Goal: Task Accomplishment & Management: Manage account settings

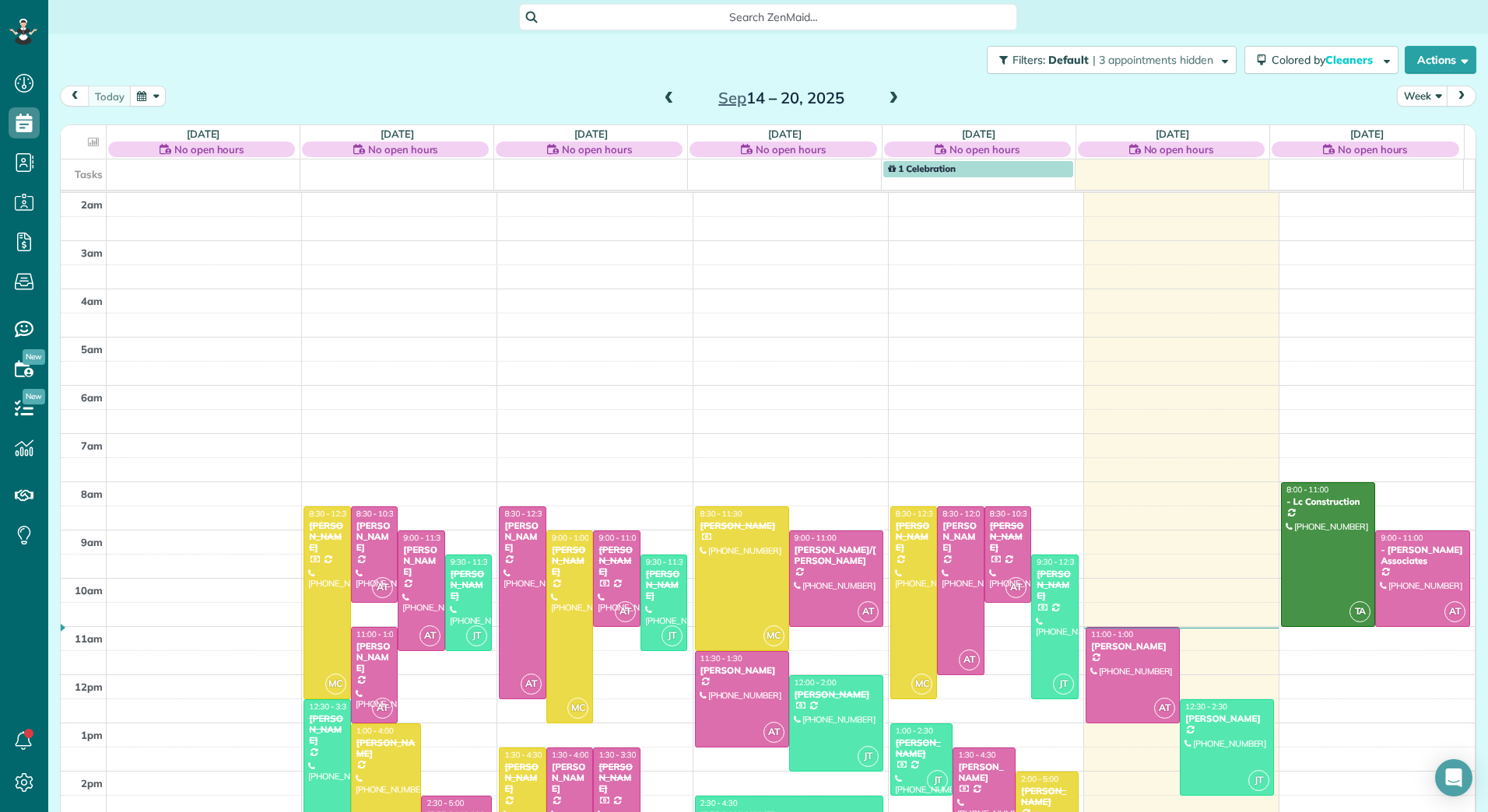
scroll to position [180, 0]
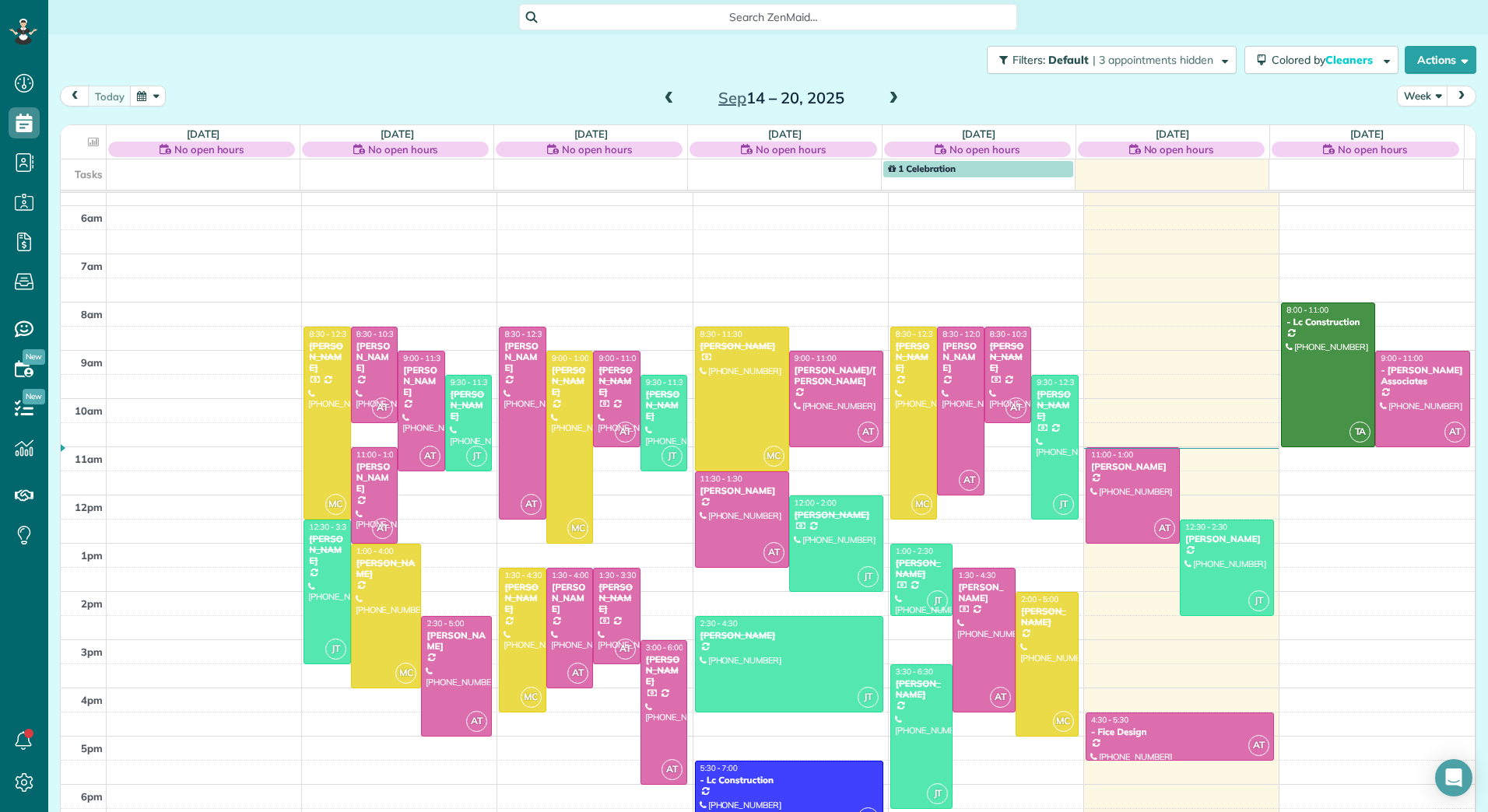
click at [889, 96] on span at bounding box center [894, 99] width 17 height 14
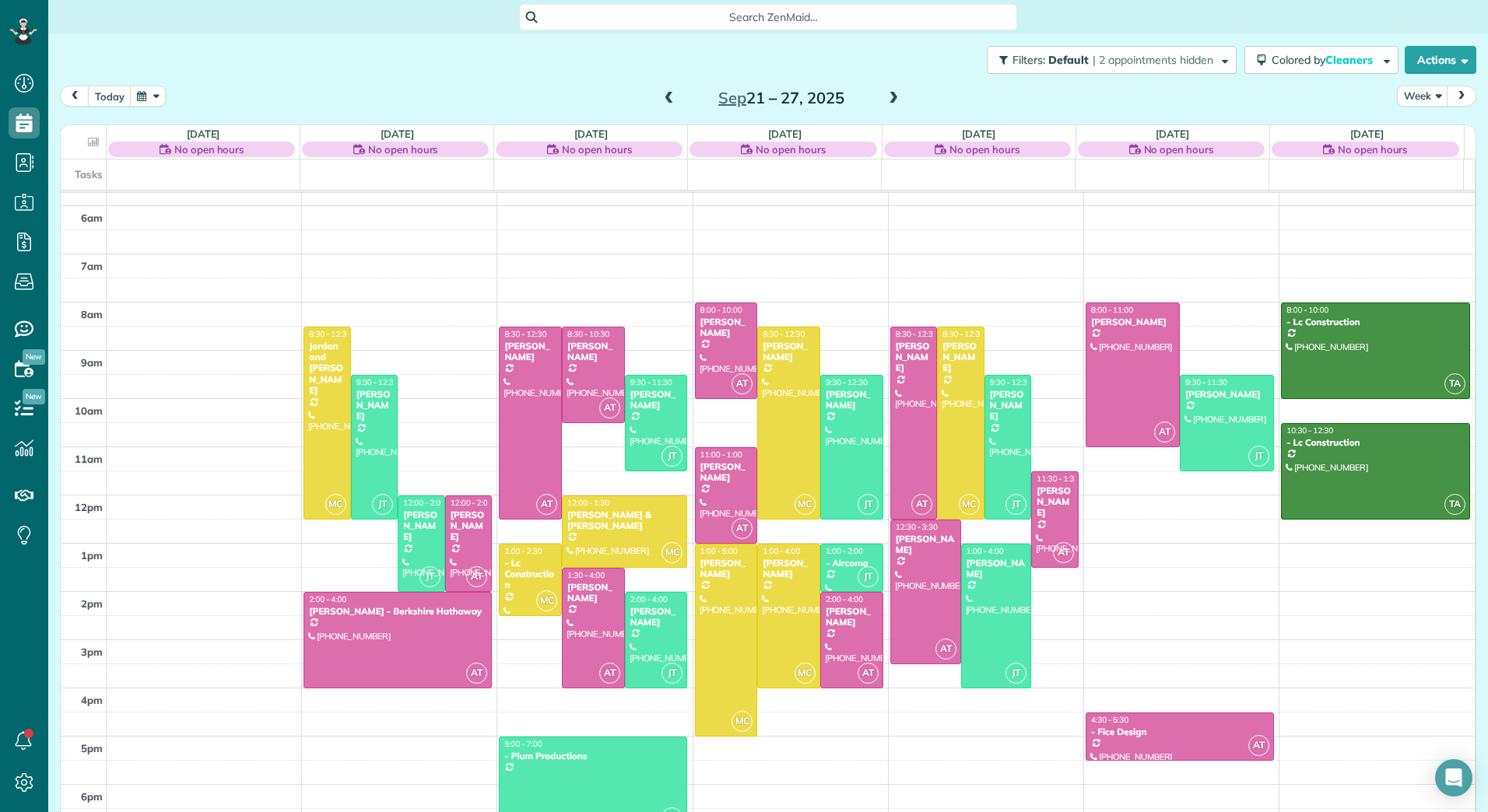
click at [667, 97] on span at bounding box center [670, 99] width 17 height 14
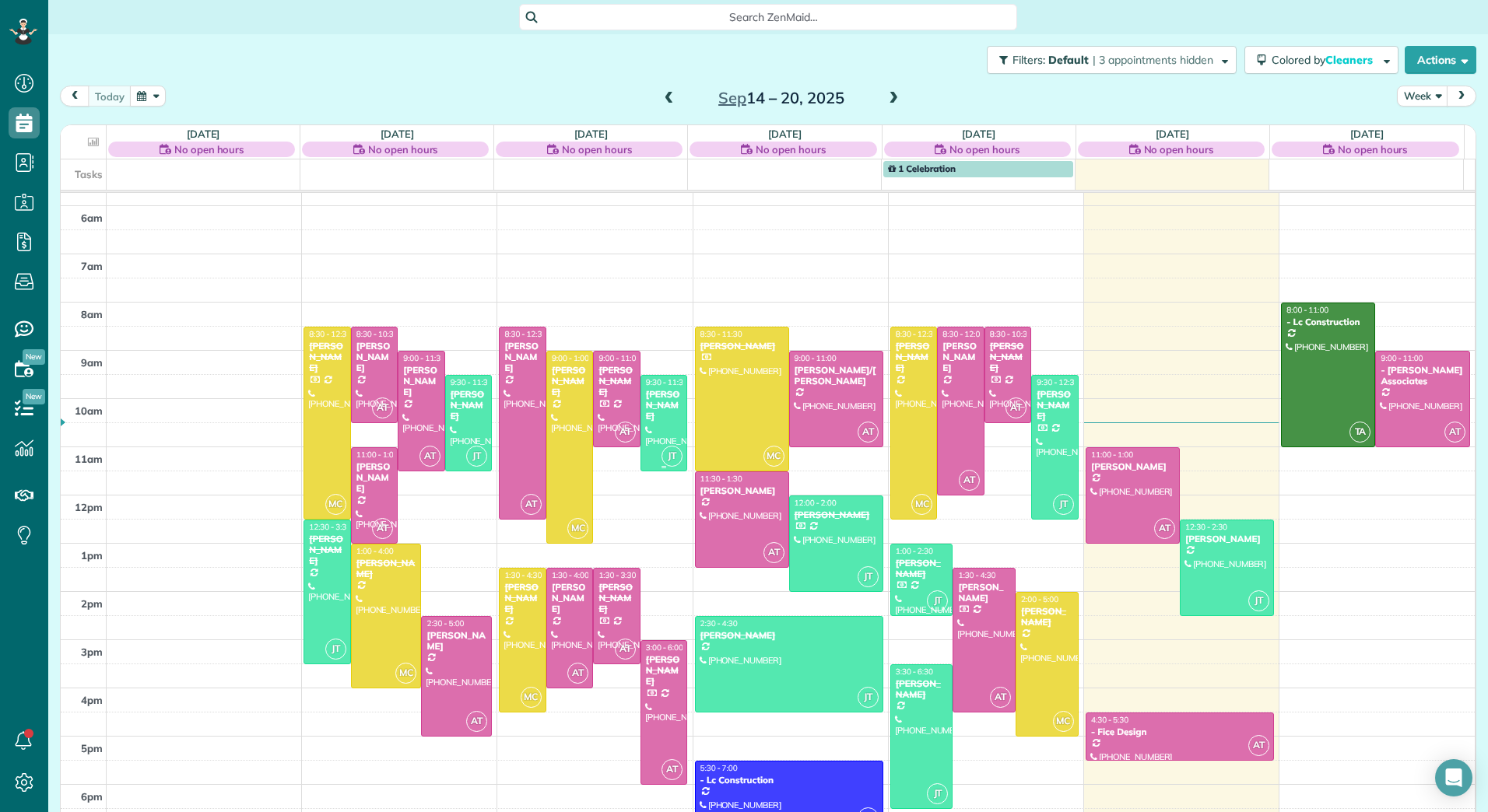
click at [652, 419] on div at bounding box center [664, 423] width 46 height 95
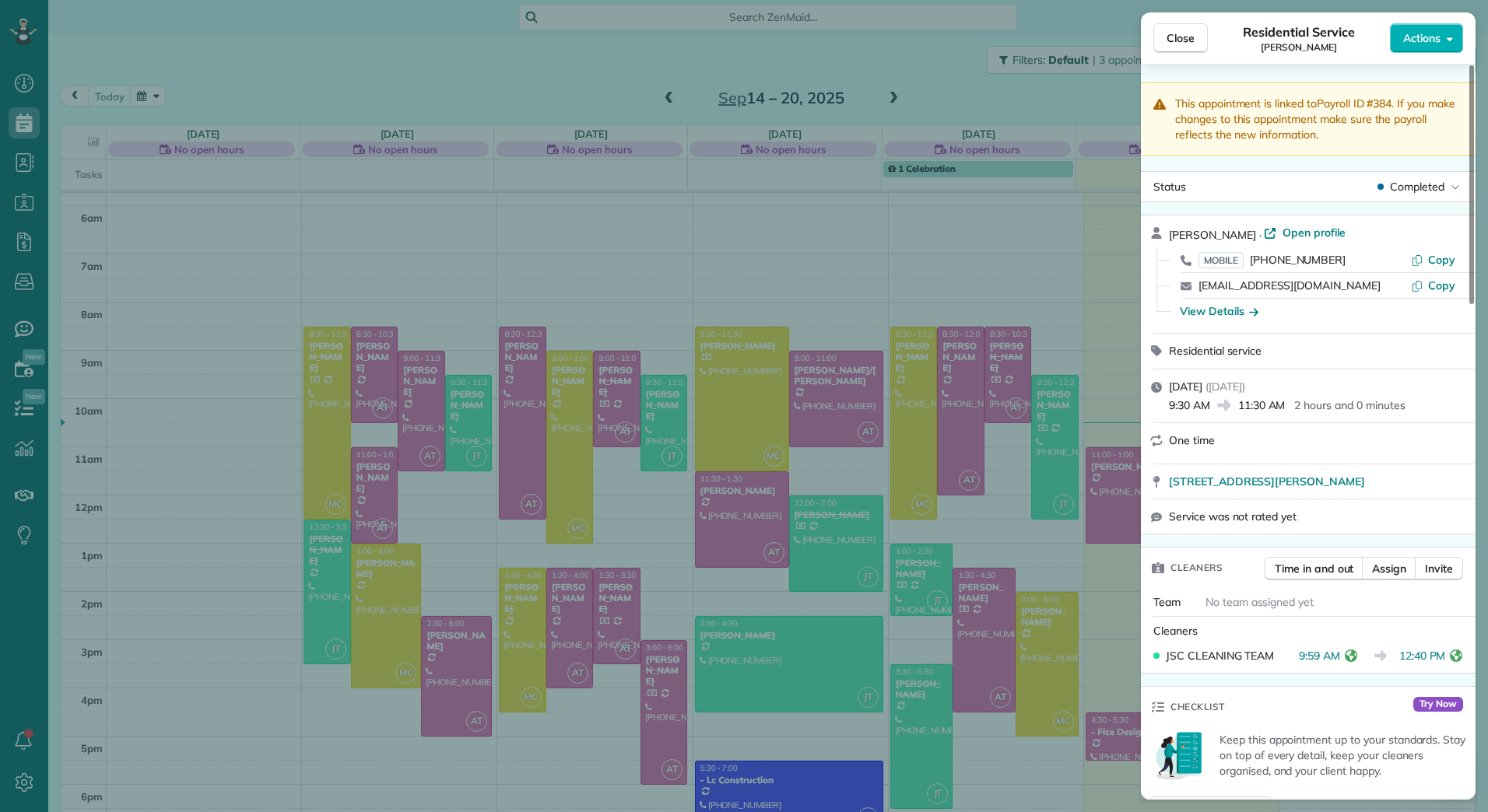
click at [1448, 41] on icon "button" at bounding box center [1449, 38] width 6 height 11
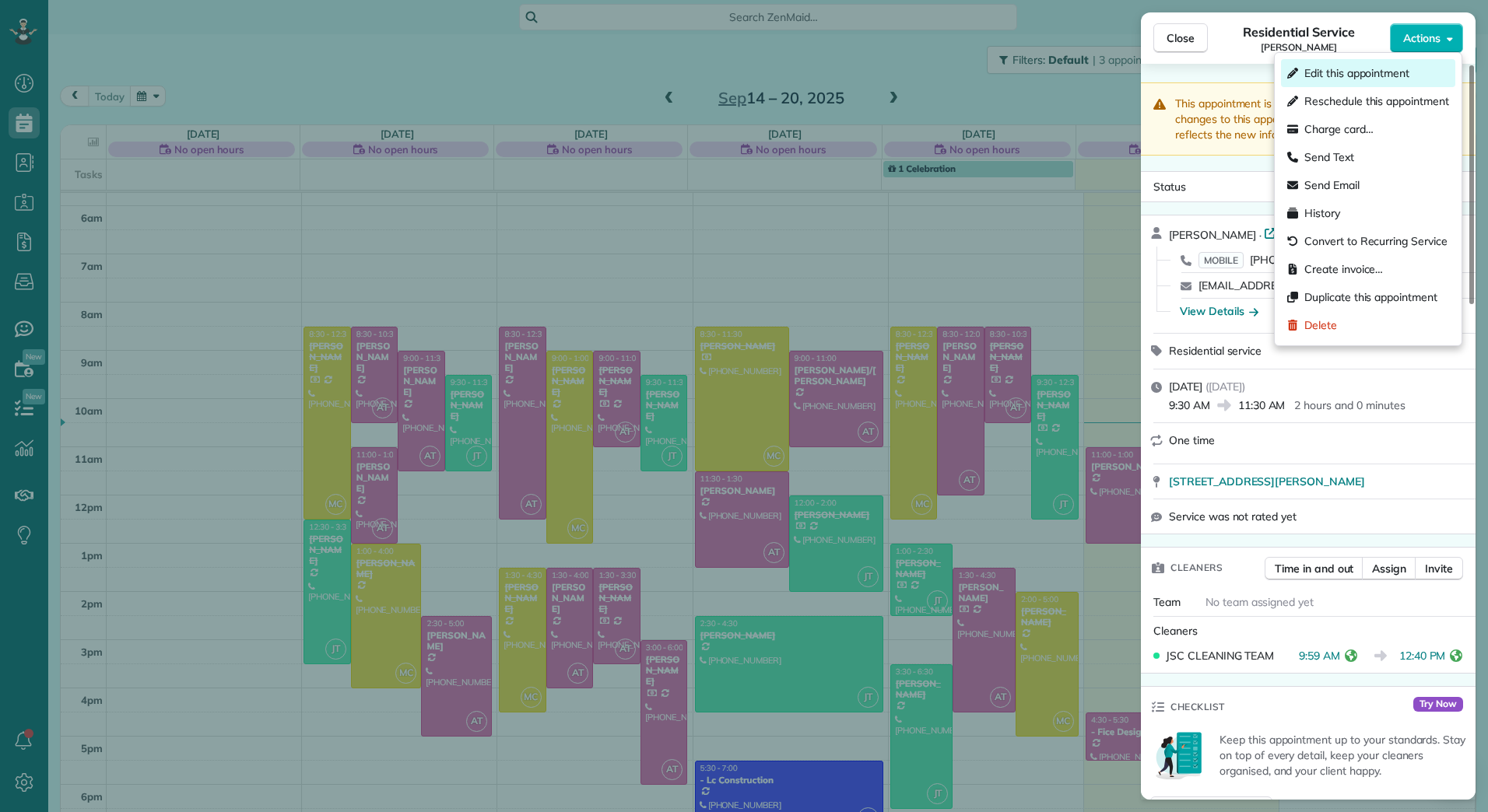
click at [1350, 79] on span "Edit this appointment" at bounding box center [1356, 74] width 105 height 16
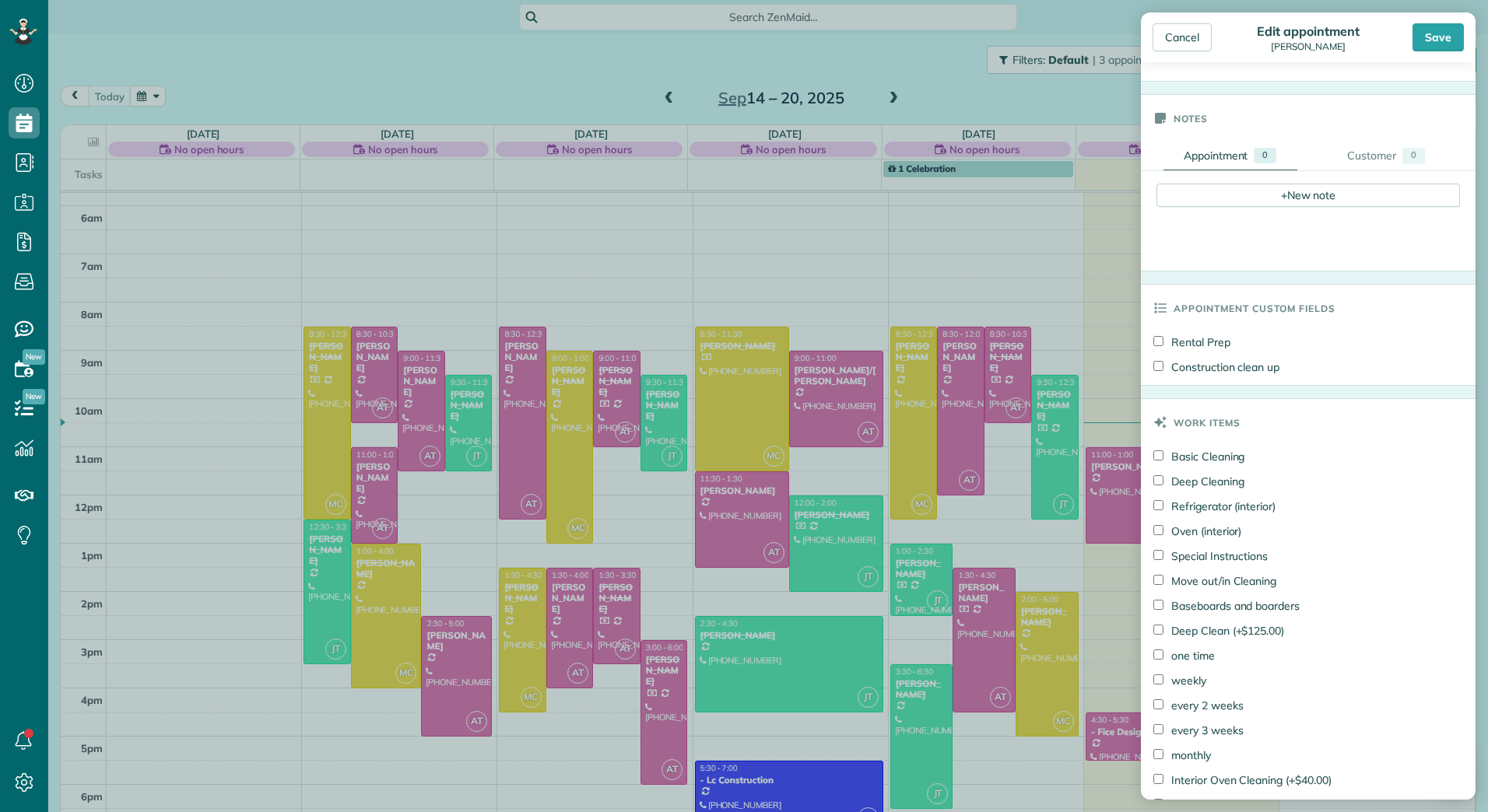
scroll to position [835, 0]
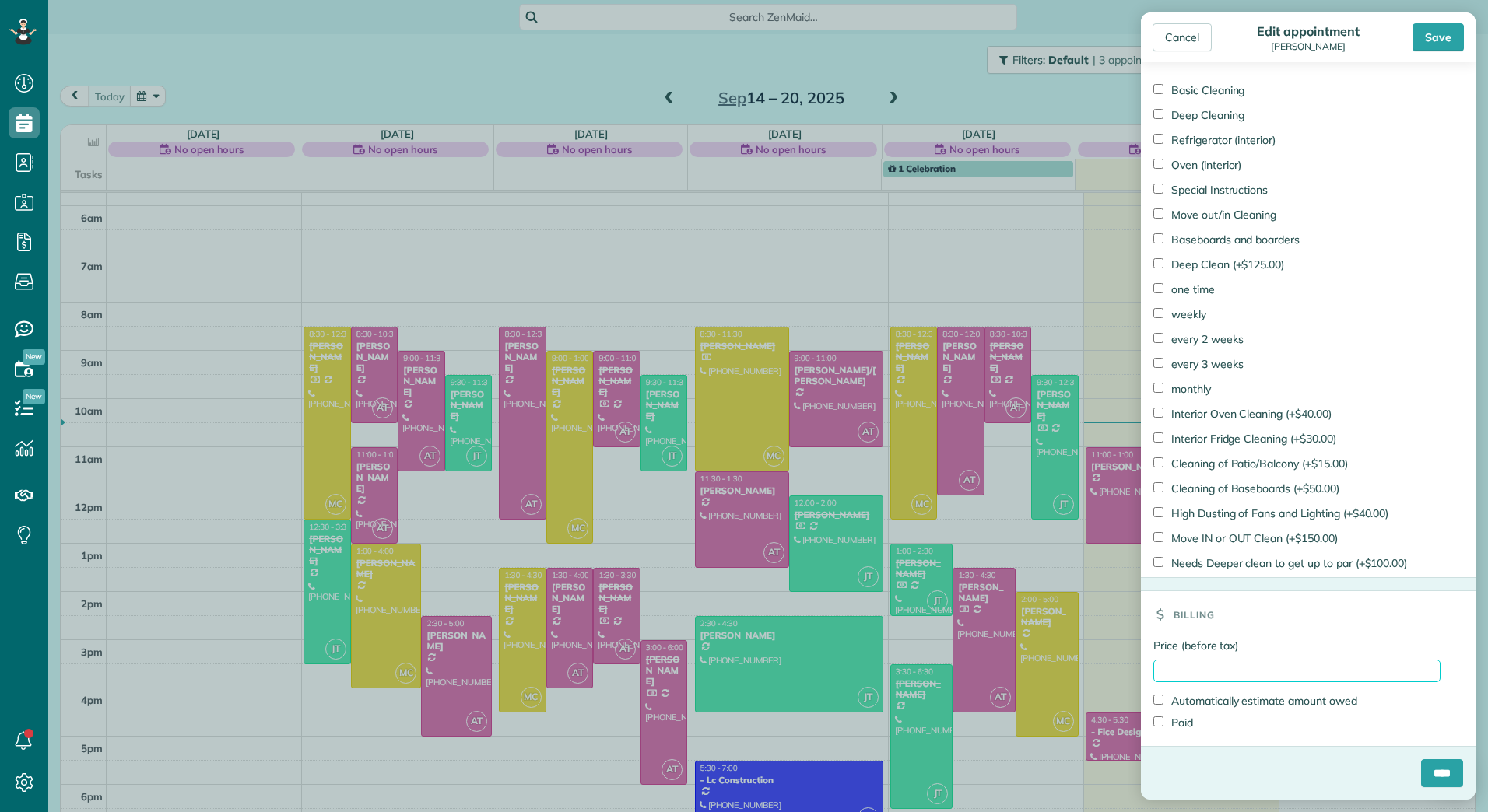
click at [1203, 676] on input "Price (before tax)" at bounding box center [1297, 671] width 287 height 22
type input "******"
click at [1164, 724] on label "Paid" at bounding box center [1173, 723] width 40 height 16
drag, startPoint x: 1426, startPoint y: 766, endPoint x: 1432, endPoint y: 754, distance: 13.4
click at [1432, 757] on form "Status Completed Active Stand-By Cancelled Meeting" at bounding box center [1307, 23] width 335 height 1551
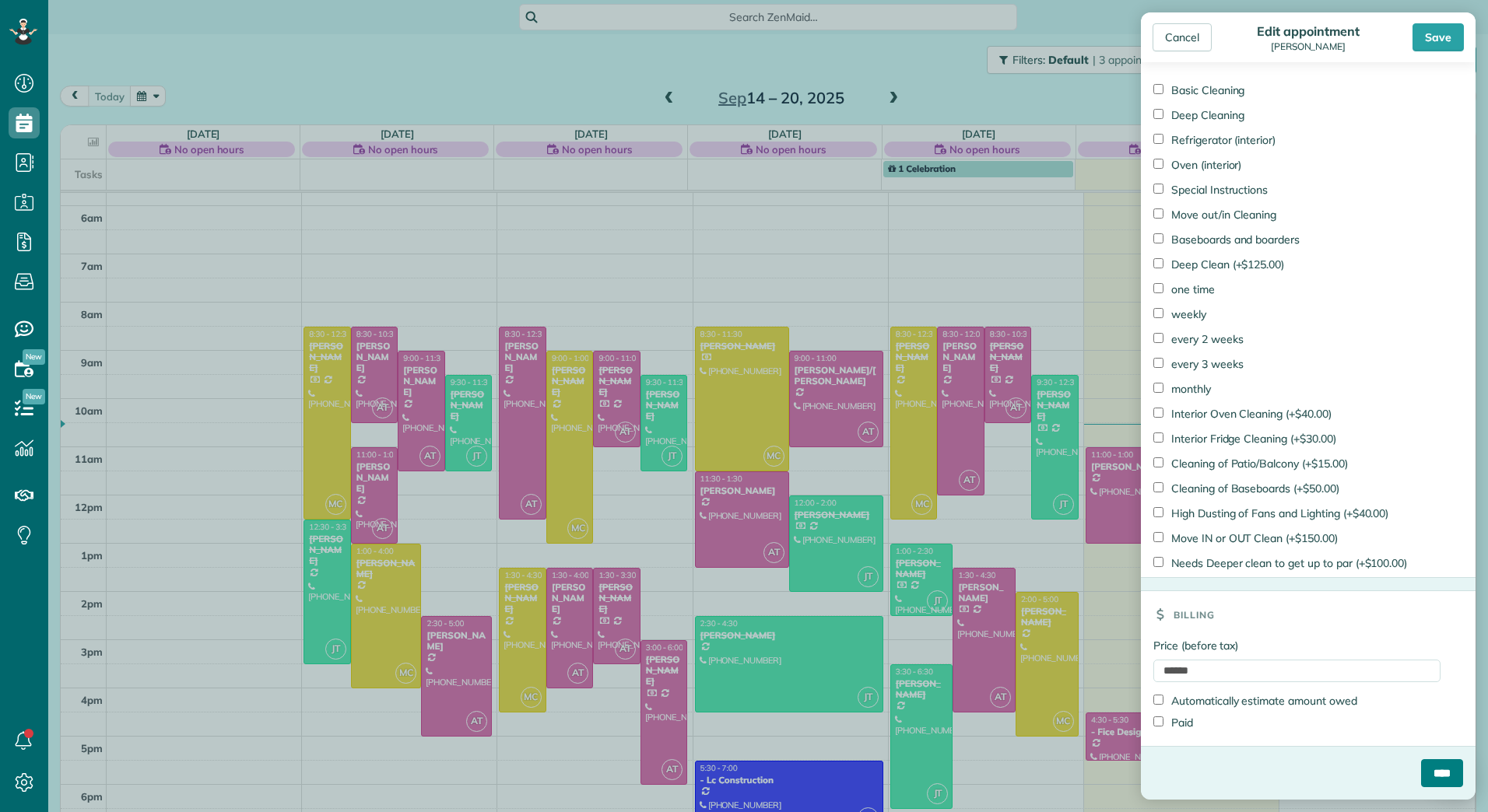
click at [1428, 786] on input "****" at bounding box center [1441, 773] width 42 height 28
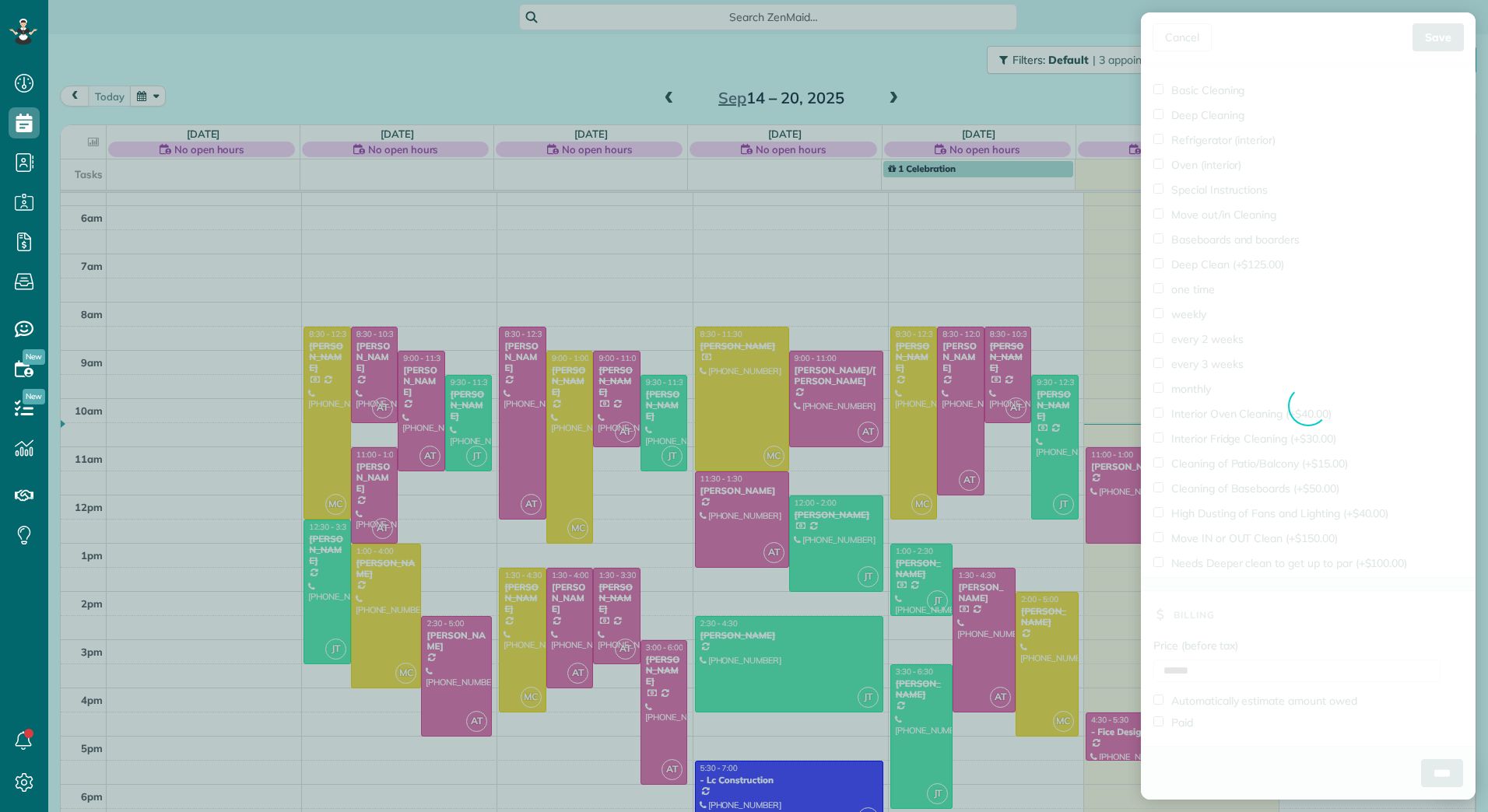
click at [375, 489] on body "Dashboard Scheduling Calendar View List View Dispatch View - Weekly scheduling …" at bounding box center [744, 406] width 1488 height 812
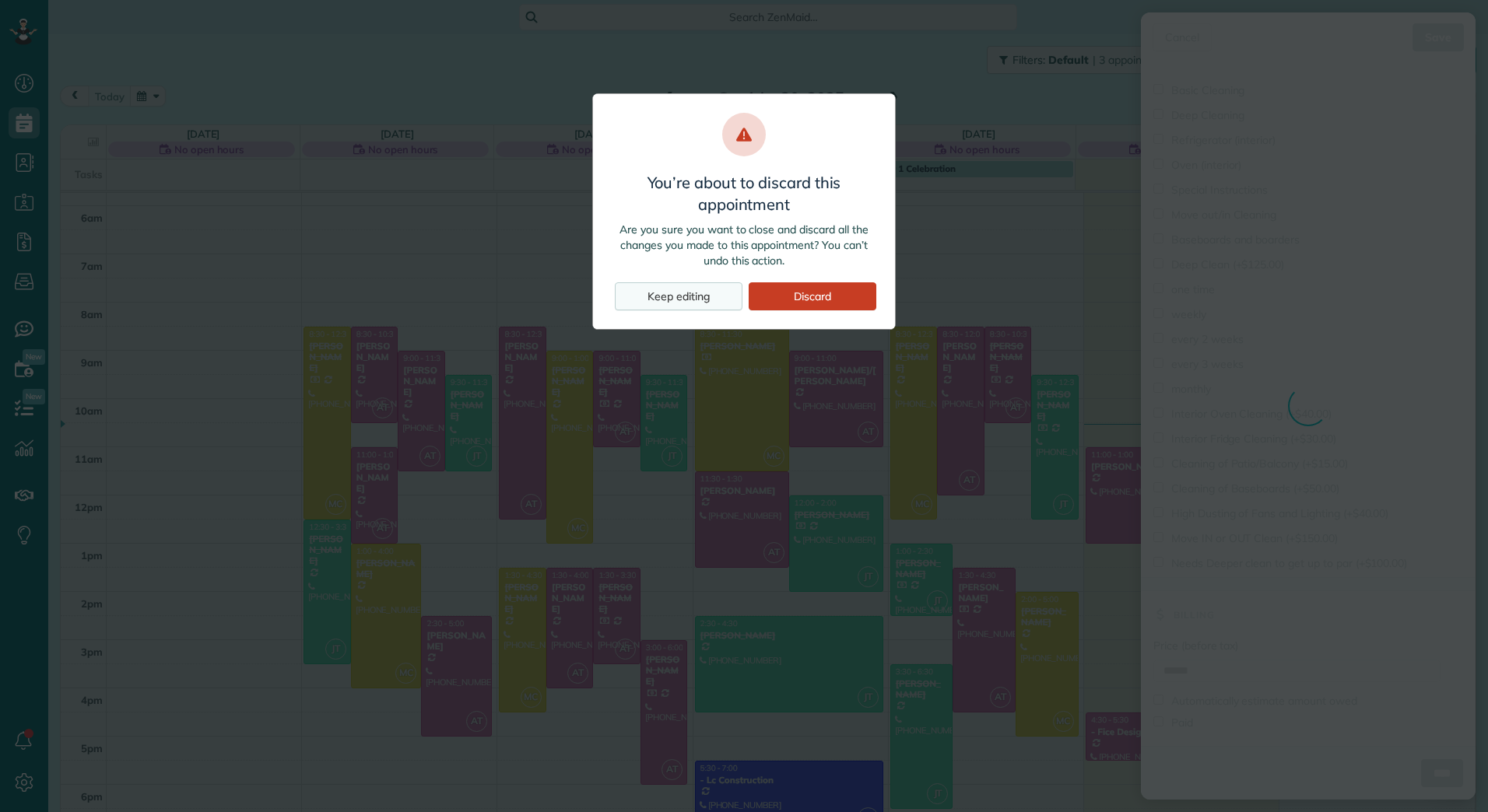
click at [711, 303] on div "Keep editing" at bounding box center [678, 296] width 127 height 28
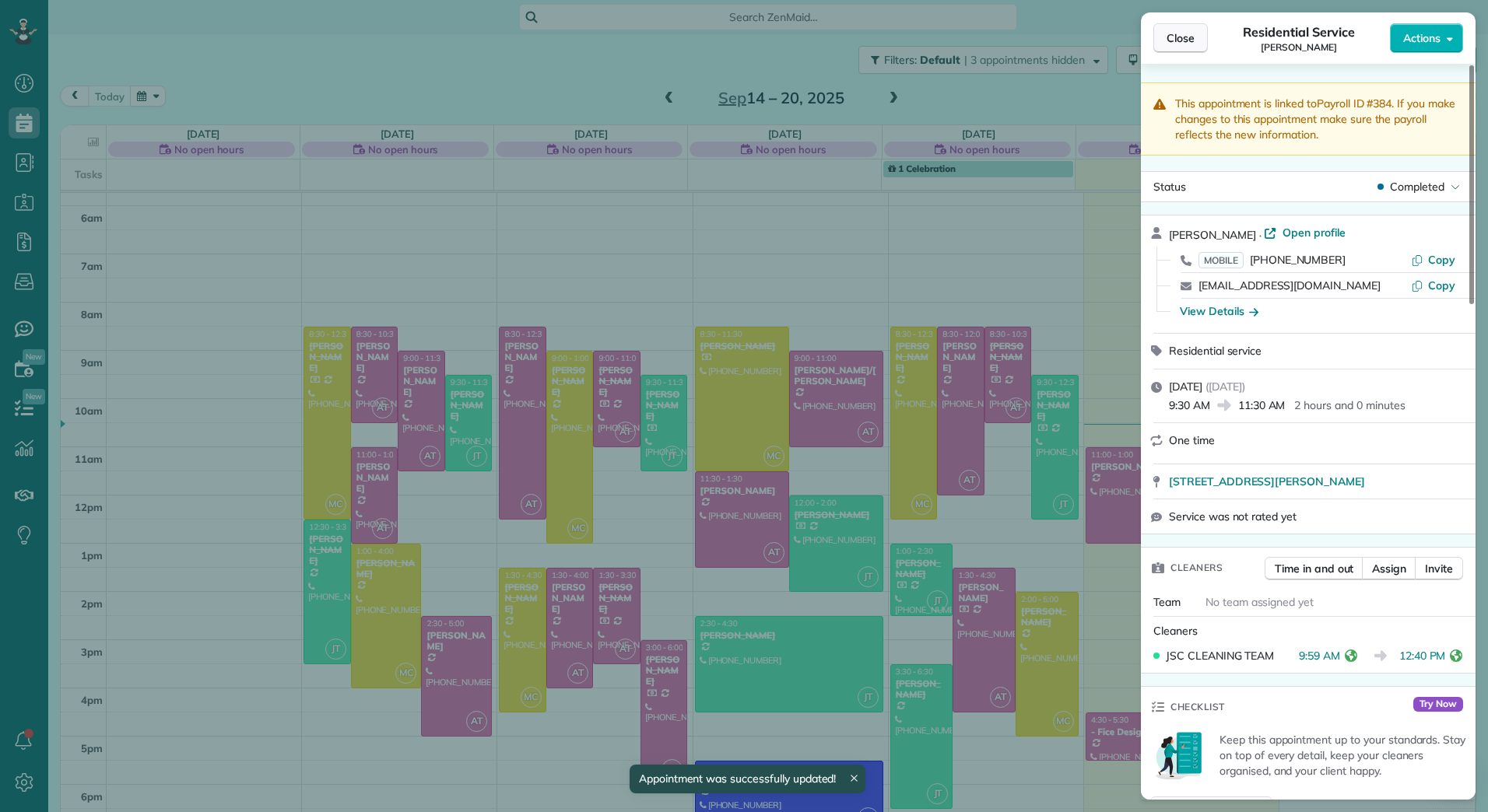
click at [1165, 35] on button "Close" at bounding box center [1180, 38] width 55 height 29
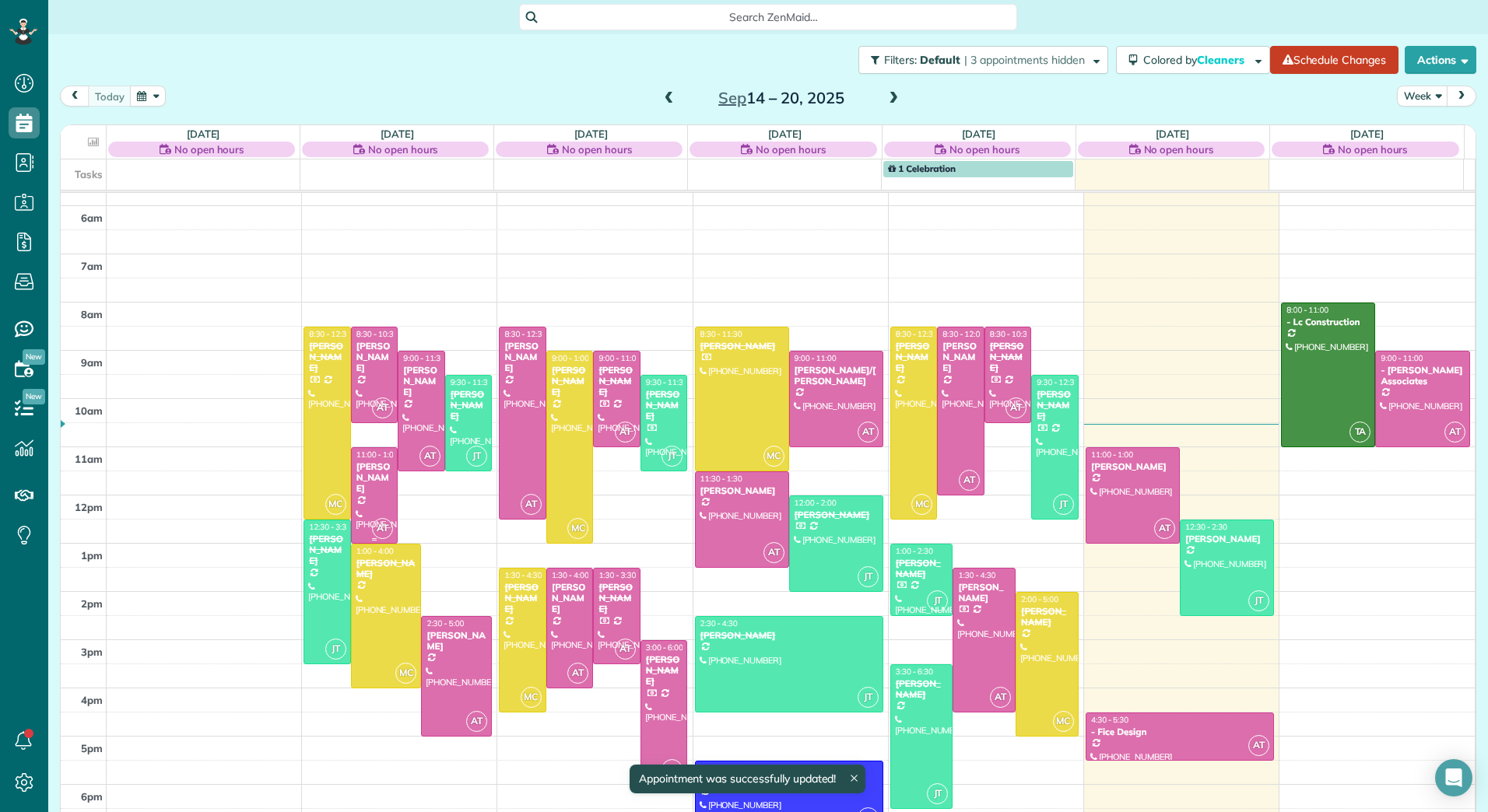
click at [380, 480] on div "[PERSON_NAME]" at bounding box center [375, 477] width 38 height 34
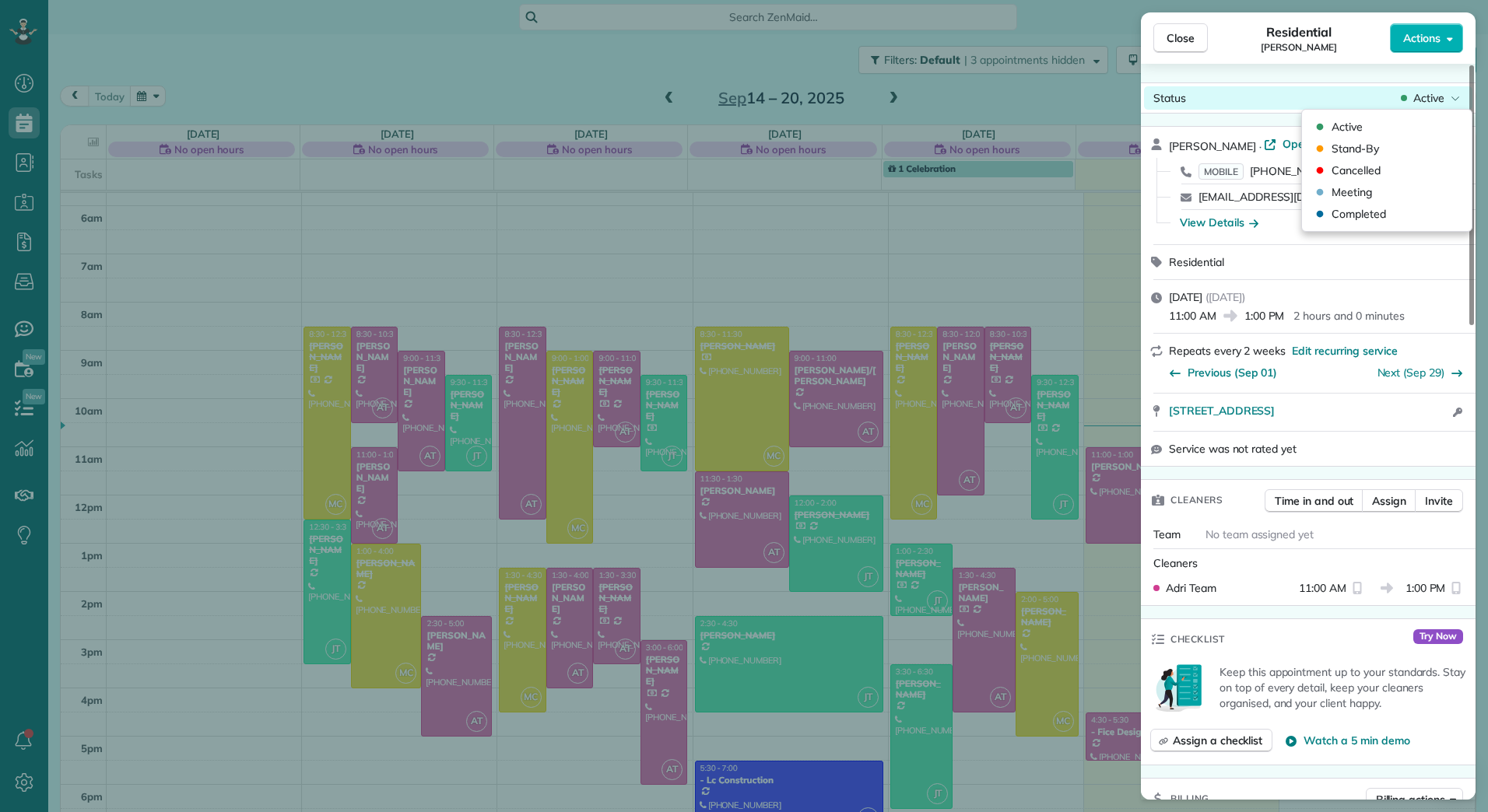
click at [1436, 99] on span "Active" at bounding box center [1428, 98] width 31 height 16
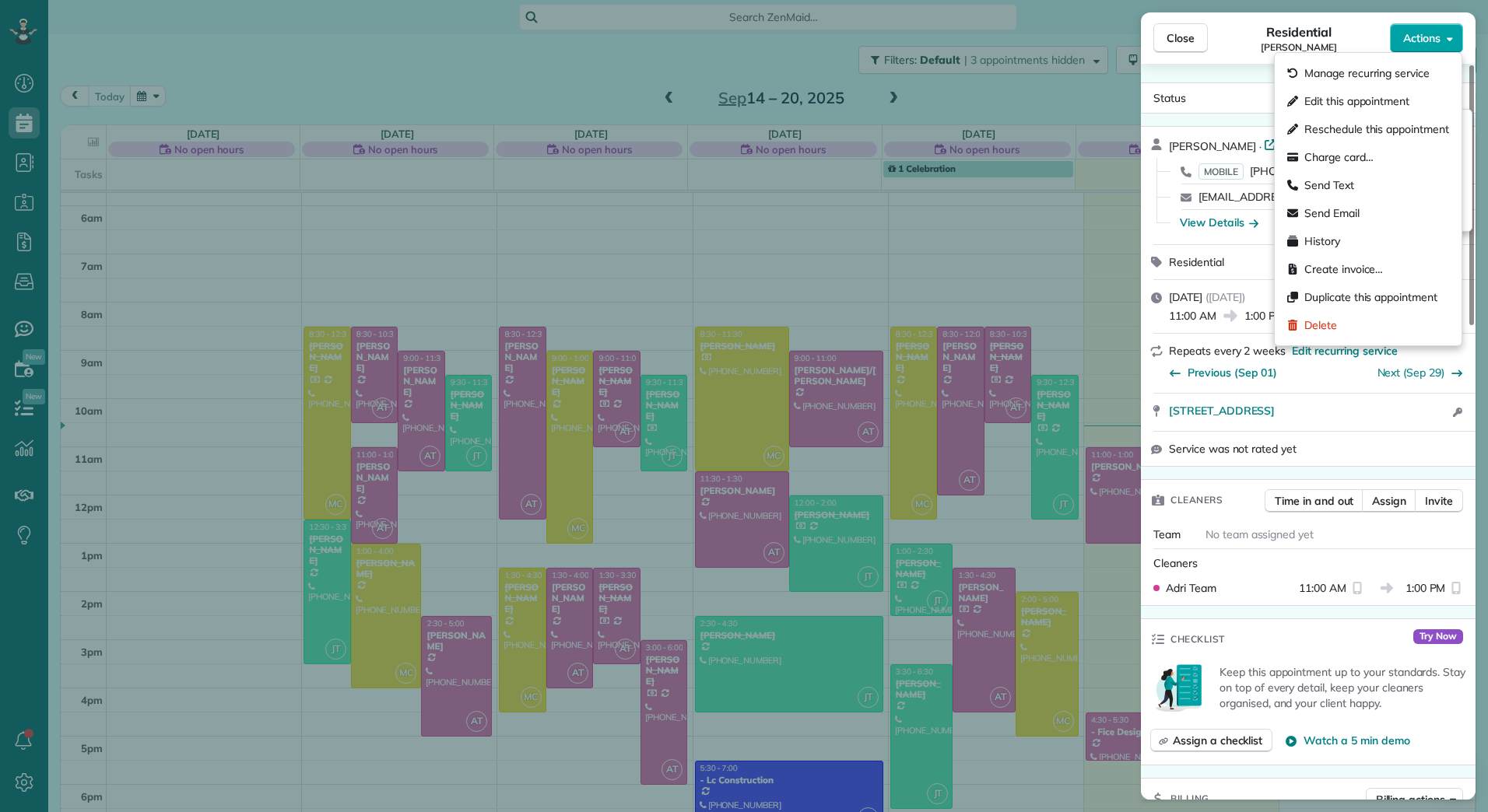
click at [1432, 29] on button "Actions" at bounding box center [1426, 38] width 74 height 29
drag, startPoint x: 1353, startPoint y: 105, endPoint x: 1286, endPoint y: 216, distance: 129.7
click at [1352, 105] on span "Edit this appointment" at bounding box center [1356, 101] width 105 height 16
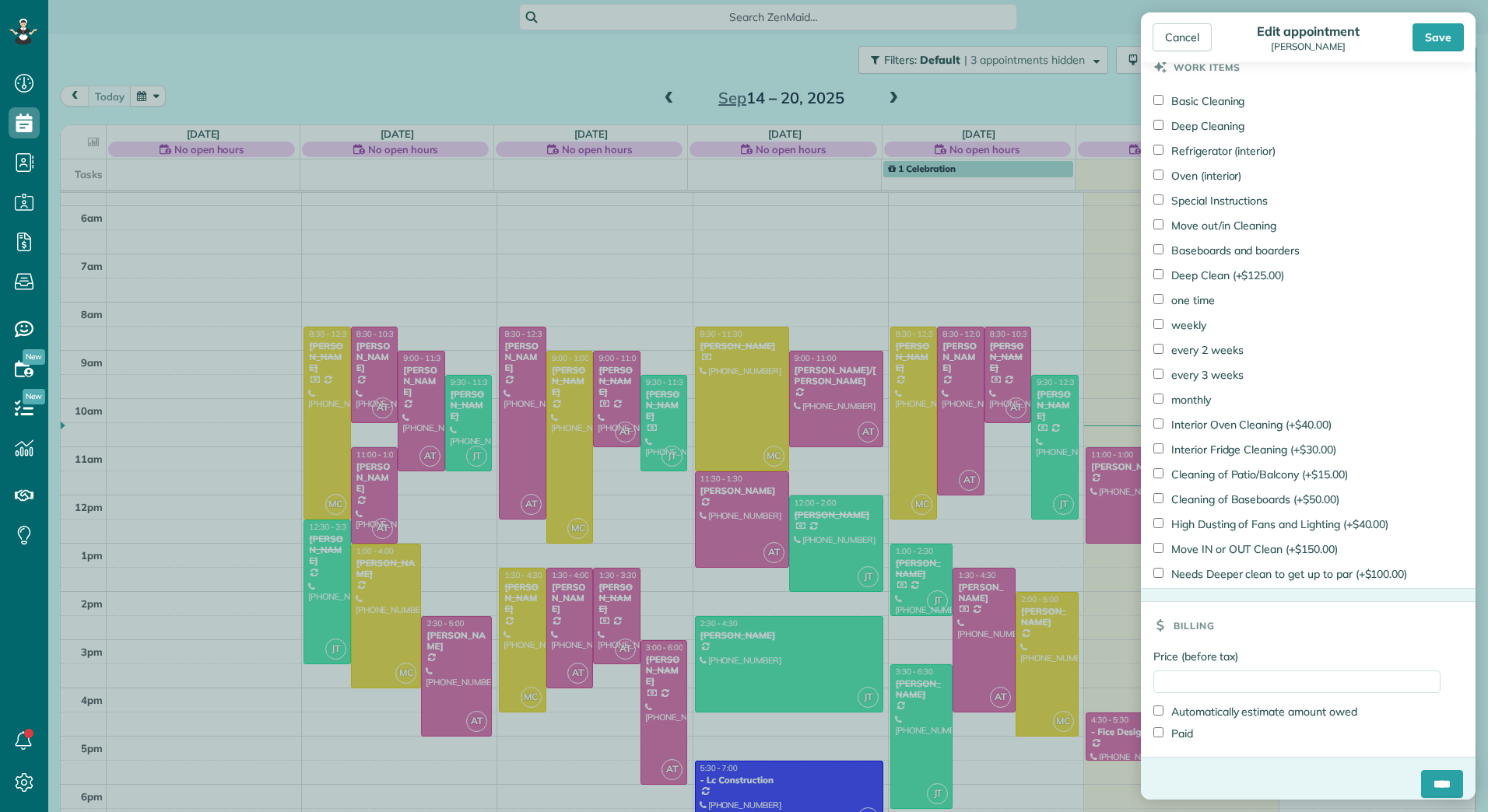
scroll to position [835, 0]
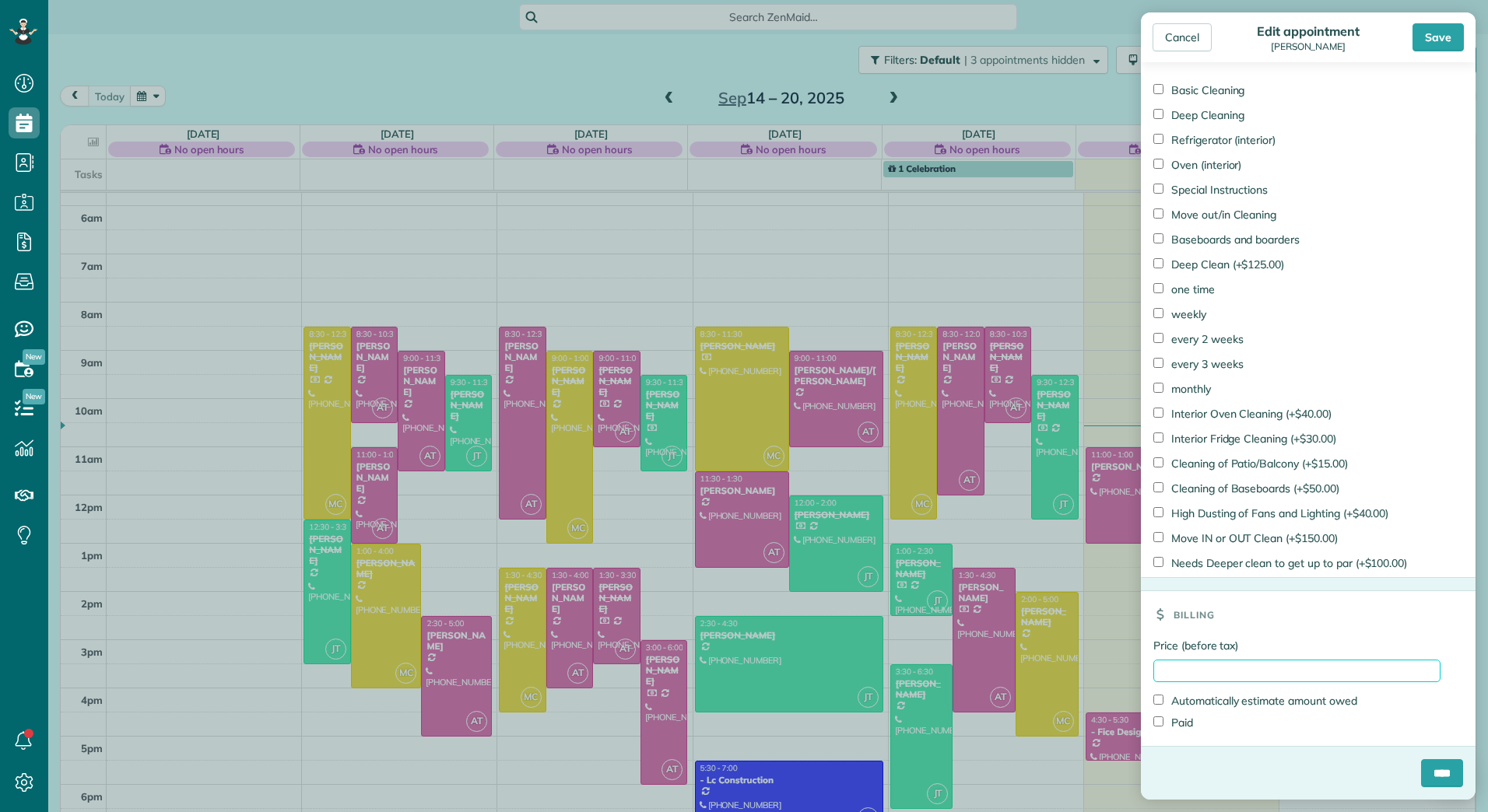
click at [1197, 680] on input "Price (before tax)" at bounding box center [1297, 671] width 287 height 22
click at [1179, 668] on input "*****" at bounding box center [1297, 671] width 287 height 22
type input "******"
click at [1187, 726] on label "Paid" at bounding box center [1173, 723] width 40 height 16
click at [1421, 766] on input "****" at bounding box center [1441, 773] width 42 height 28
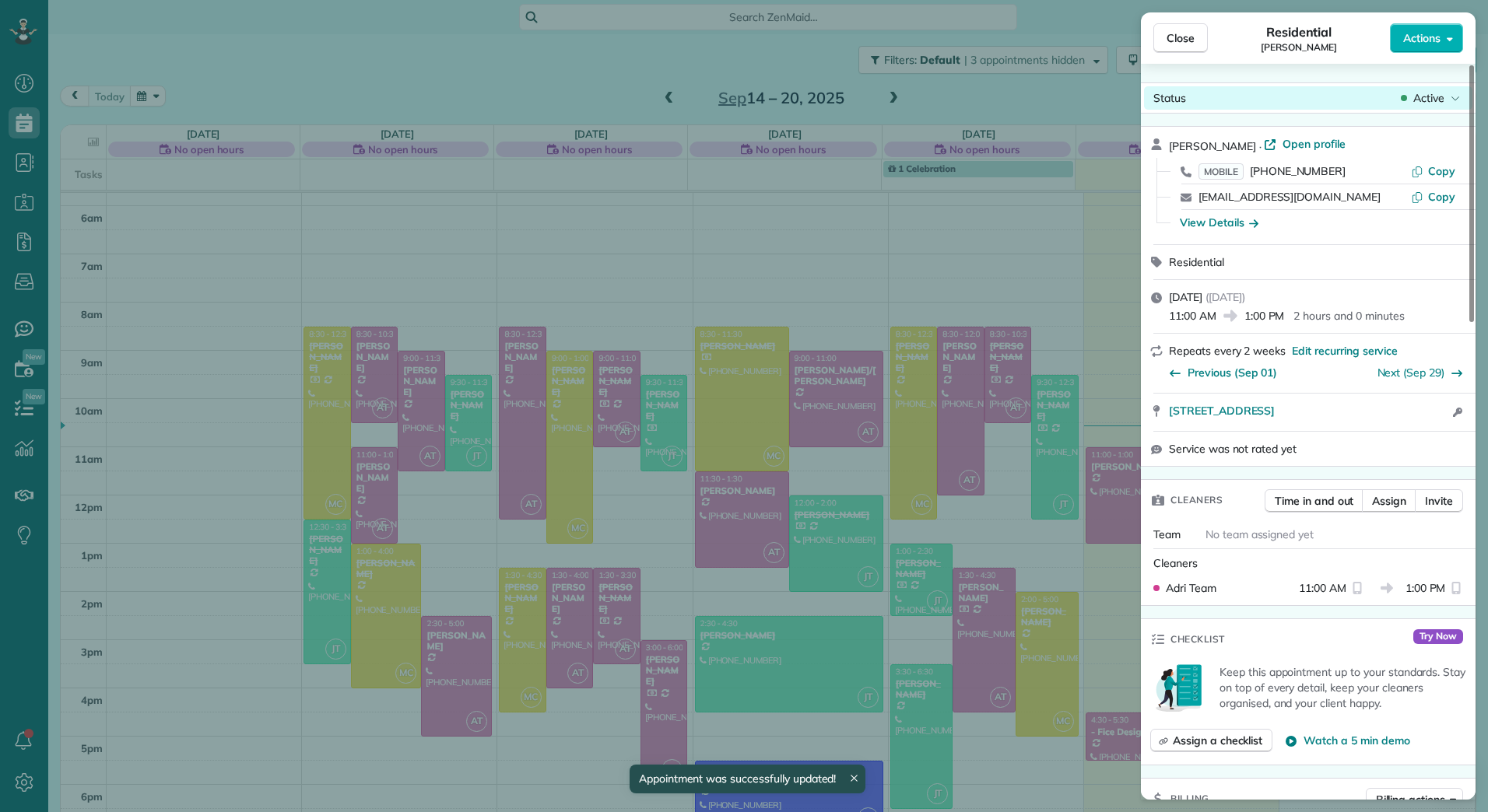
click at [1419, 102] on span "Active" at bounding box center [1428, 98] width 31 height 16
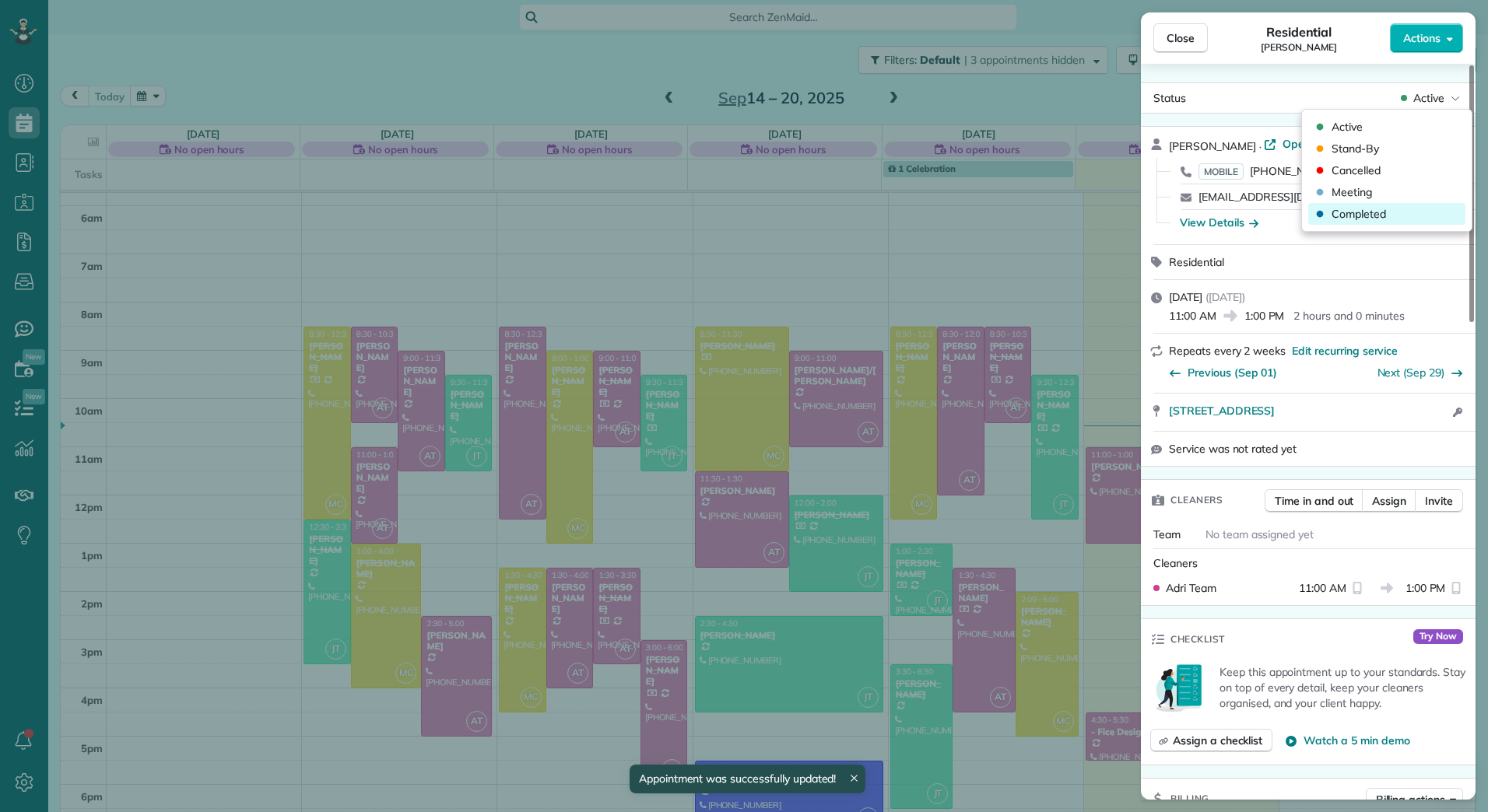
click at [1388, 217] on div "Completed" at bounding box center [1387, 214] width 157 height 22
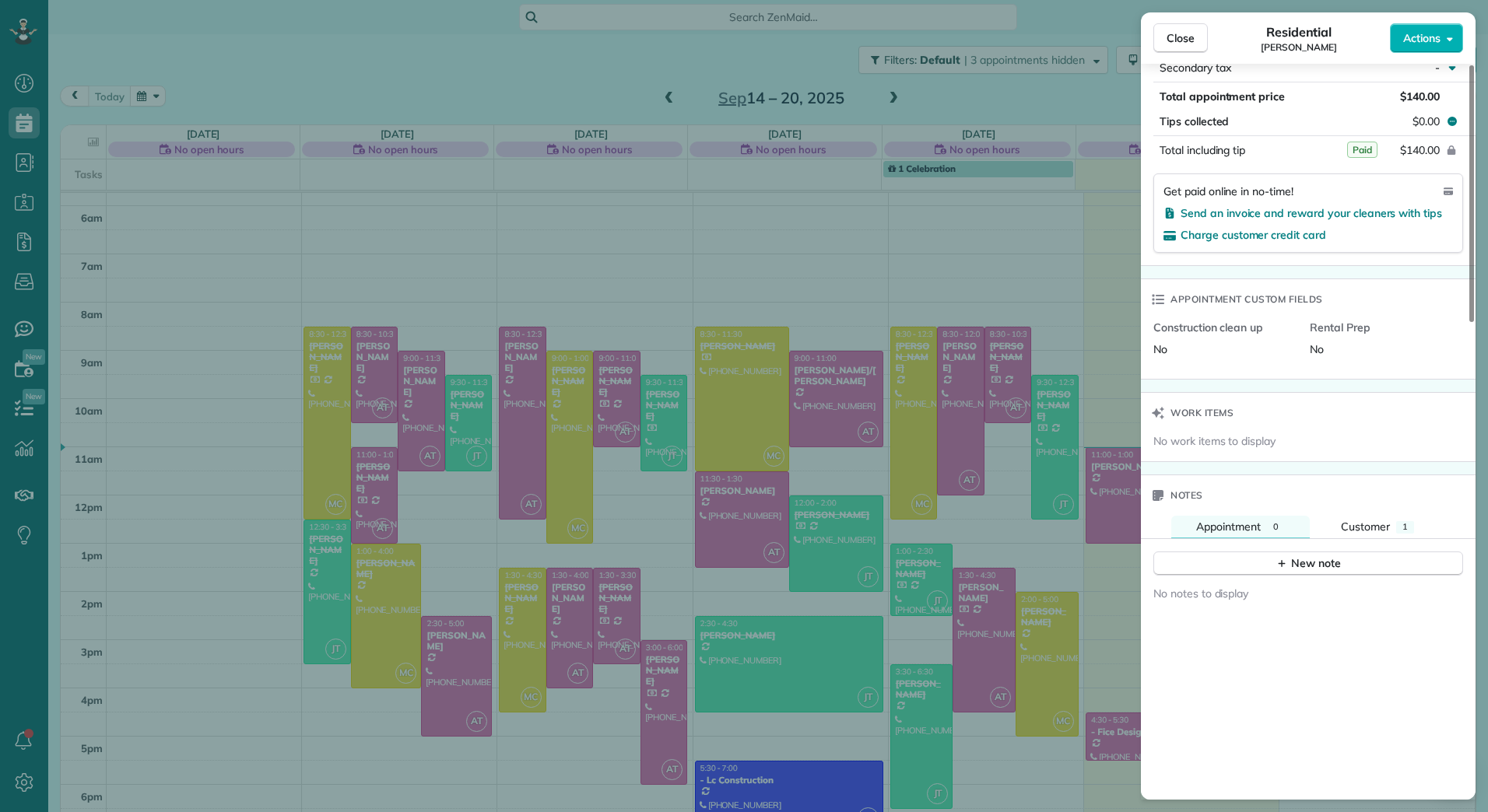
scroll to position [1327, 0]
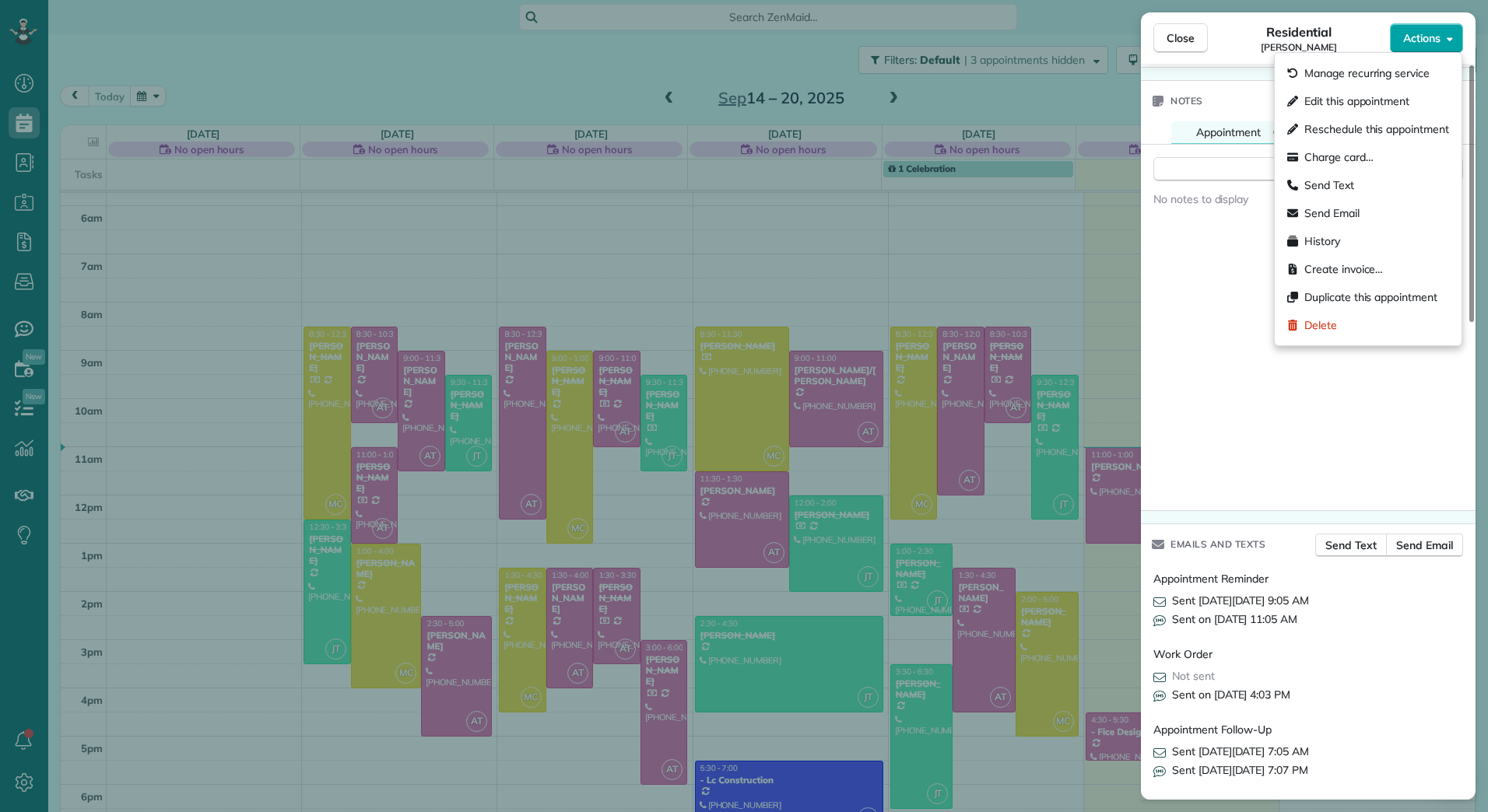
click at [1449, 36] on icon "button" at bounding box center [1449, 38] width 6 height 11
click at [1395, 88] on div "Edit this appointment" at bounding box center [1367, 101] width 174 height 28
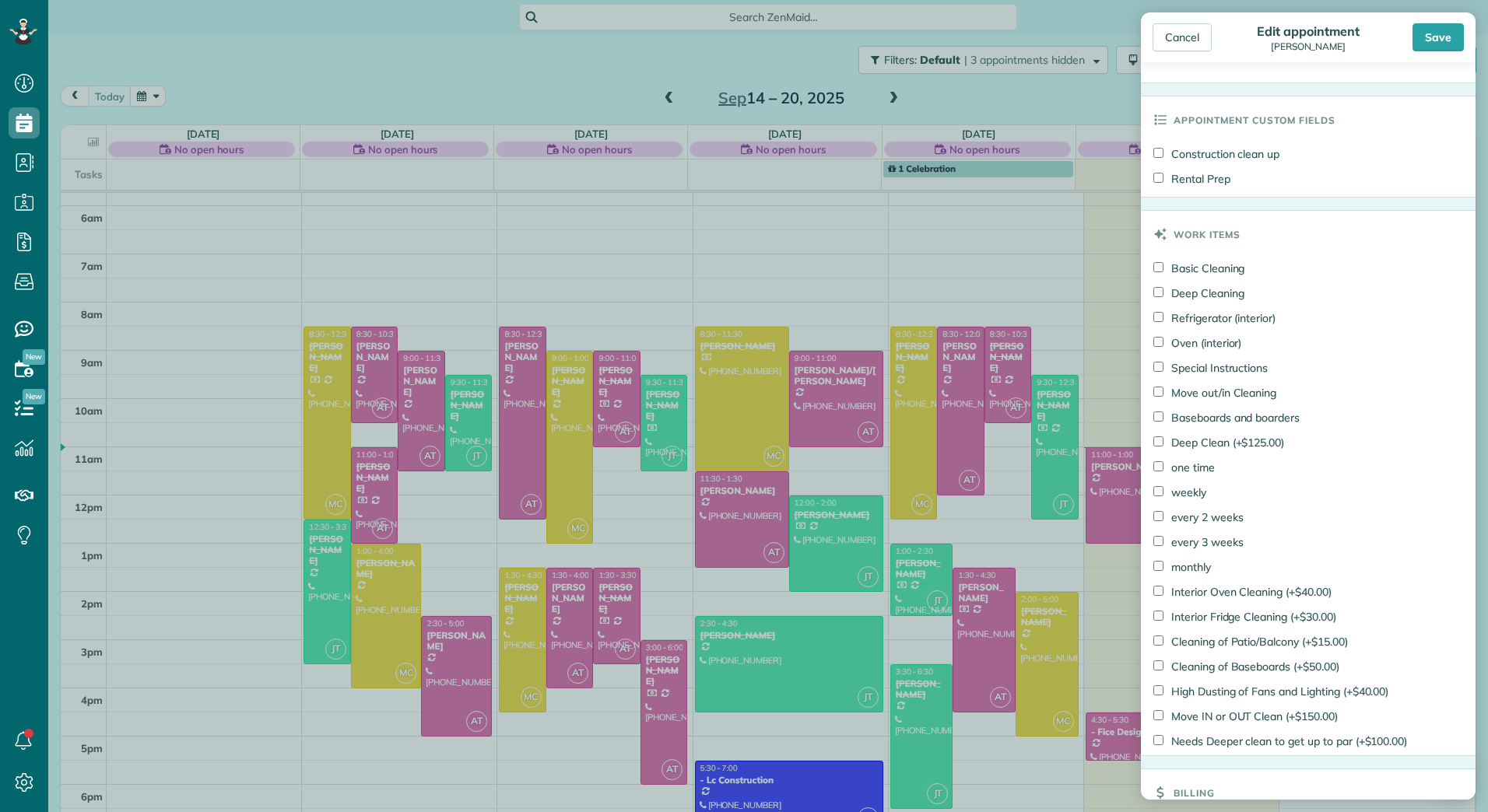
scroll to position [835, 0]
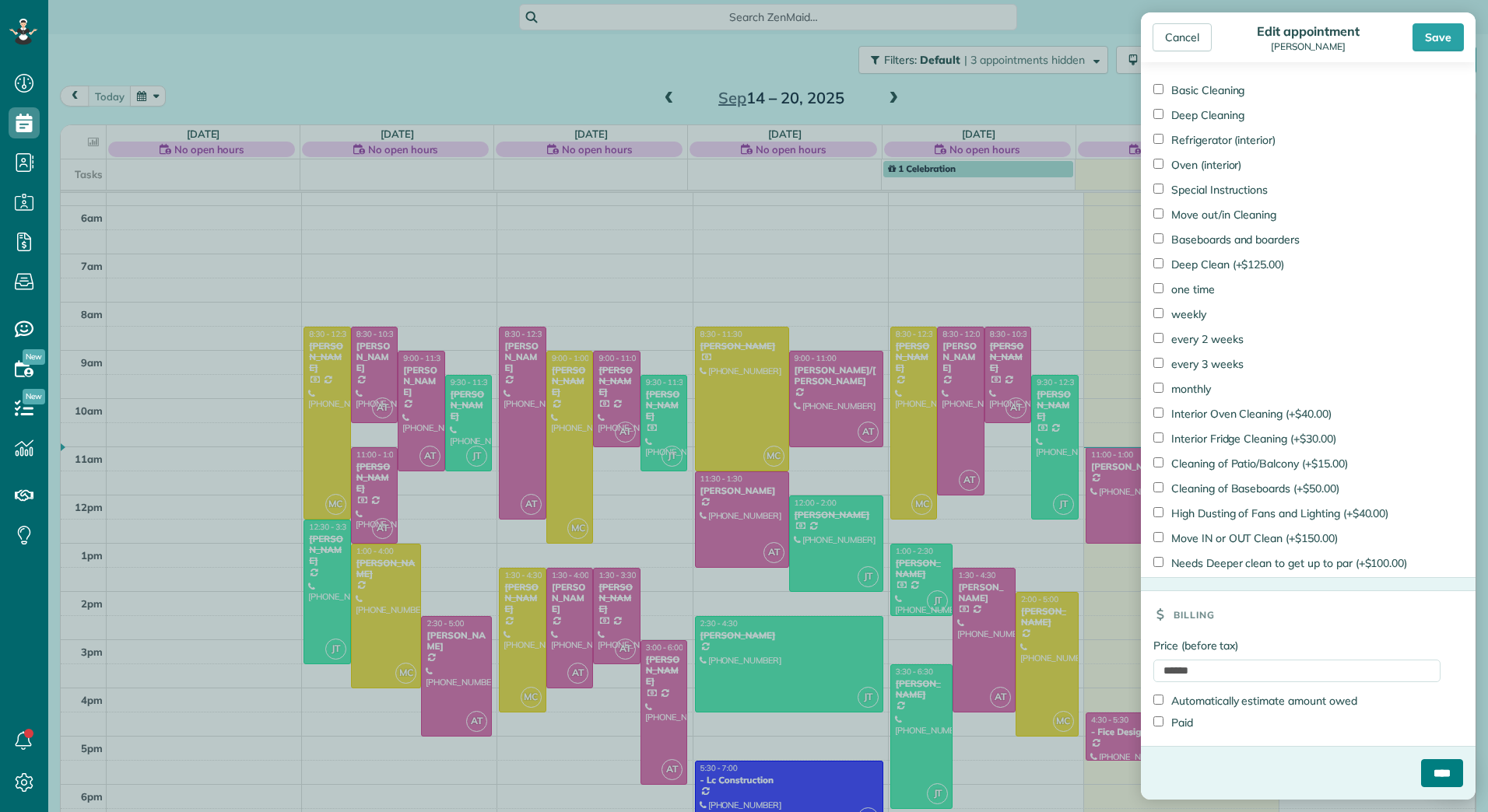
click at [1421, 767] on input "****" at bounding box center [1441, 773] width 42 height 28
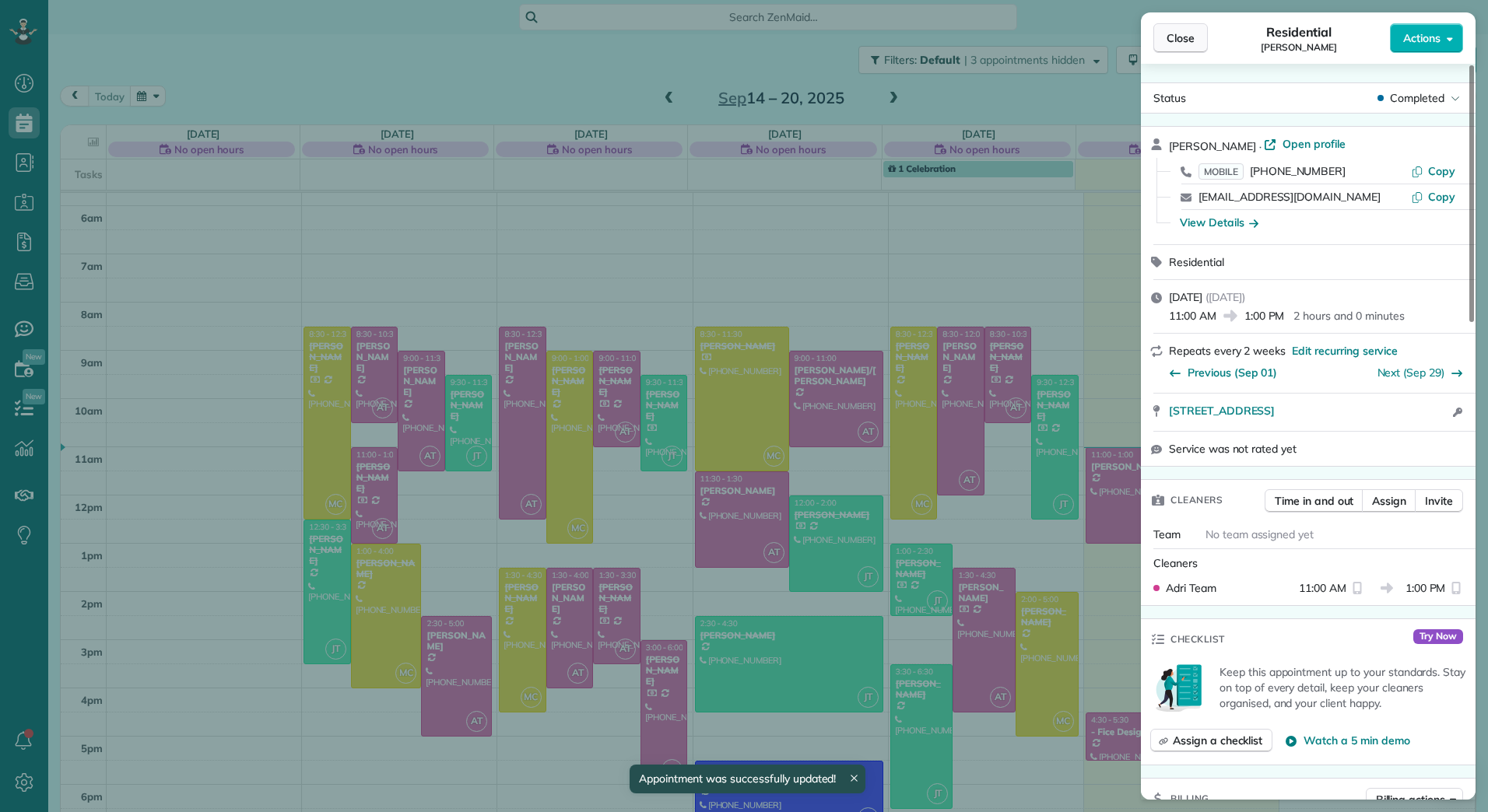
click at [1171, 42] on span "Close" at bounding box center [1180, 38] width 28 height 16
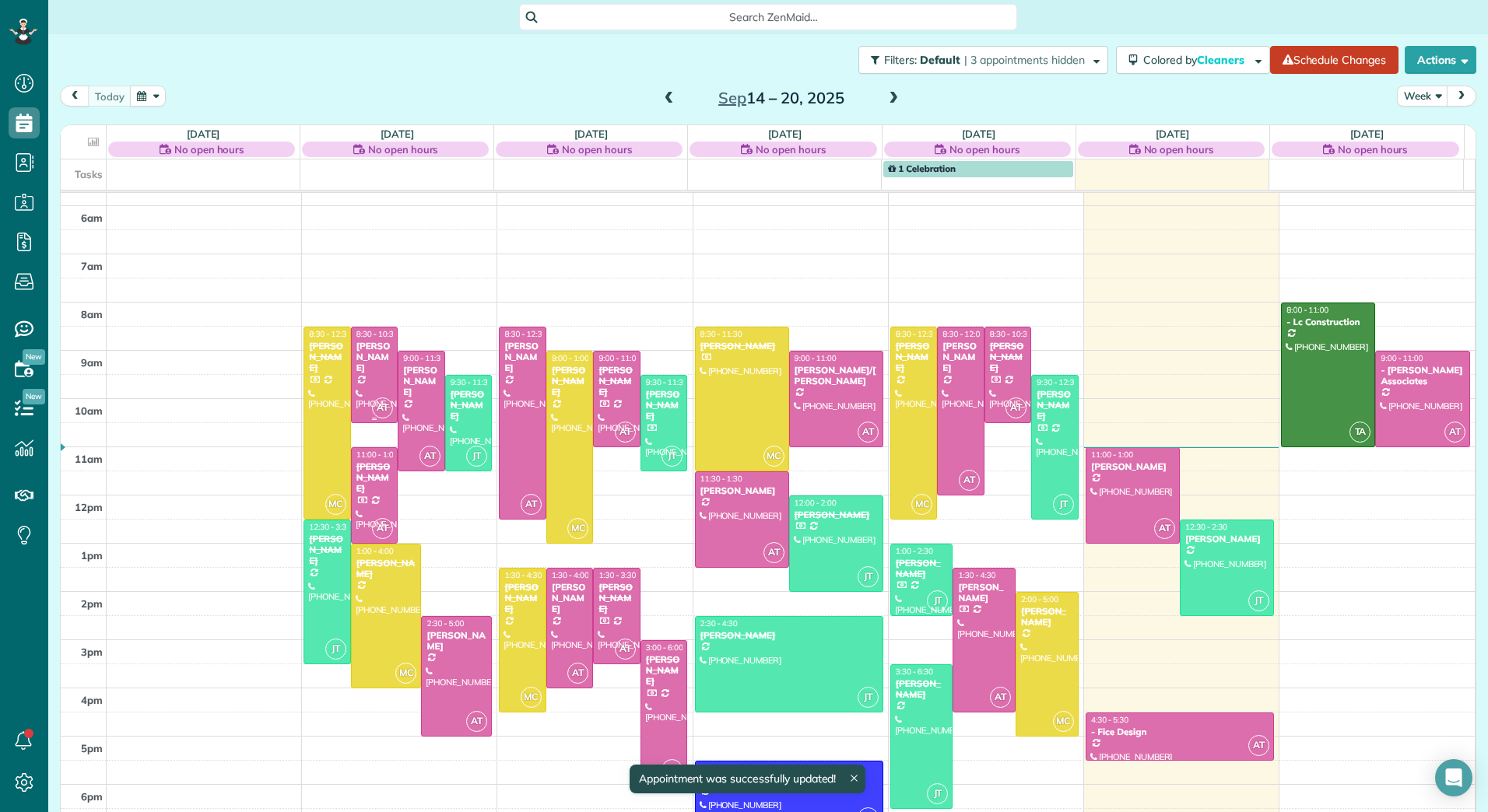
click at [365, 360] on div "[PERSON_NAME]" at bounding box center [375, 357] width 38 height 34
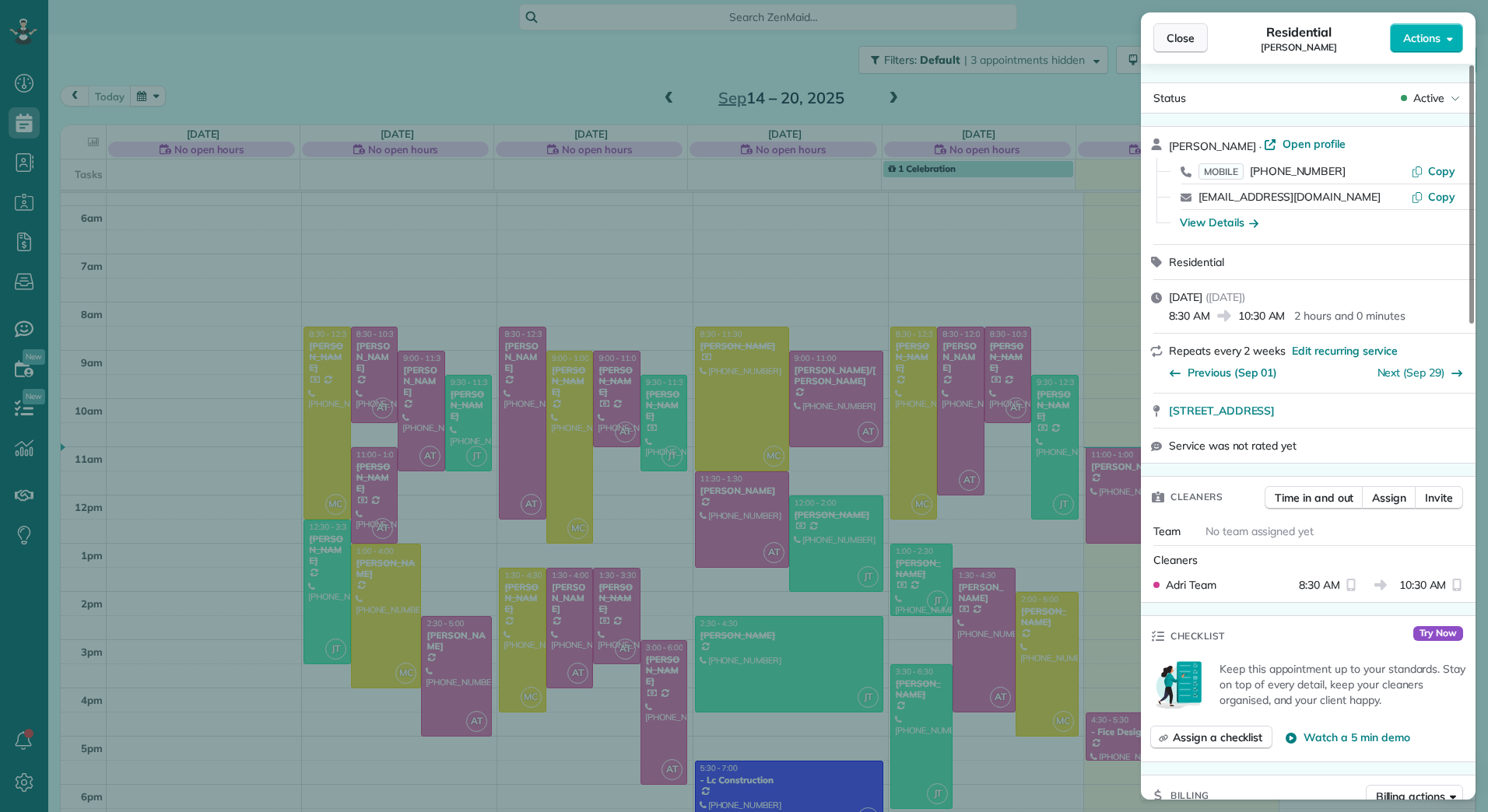
click at [1173, 43] on span "Close" at bounding box center [1180, 38] width 28 height 16
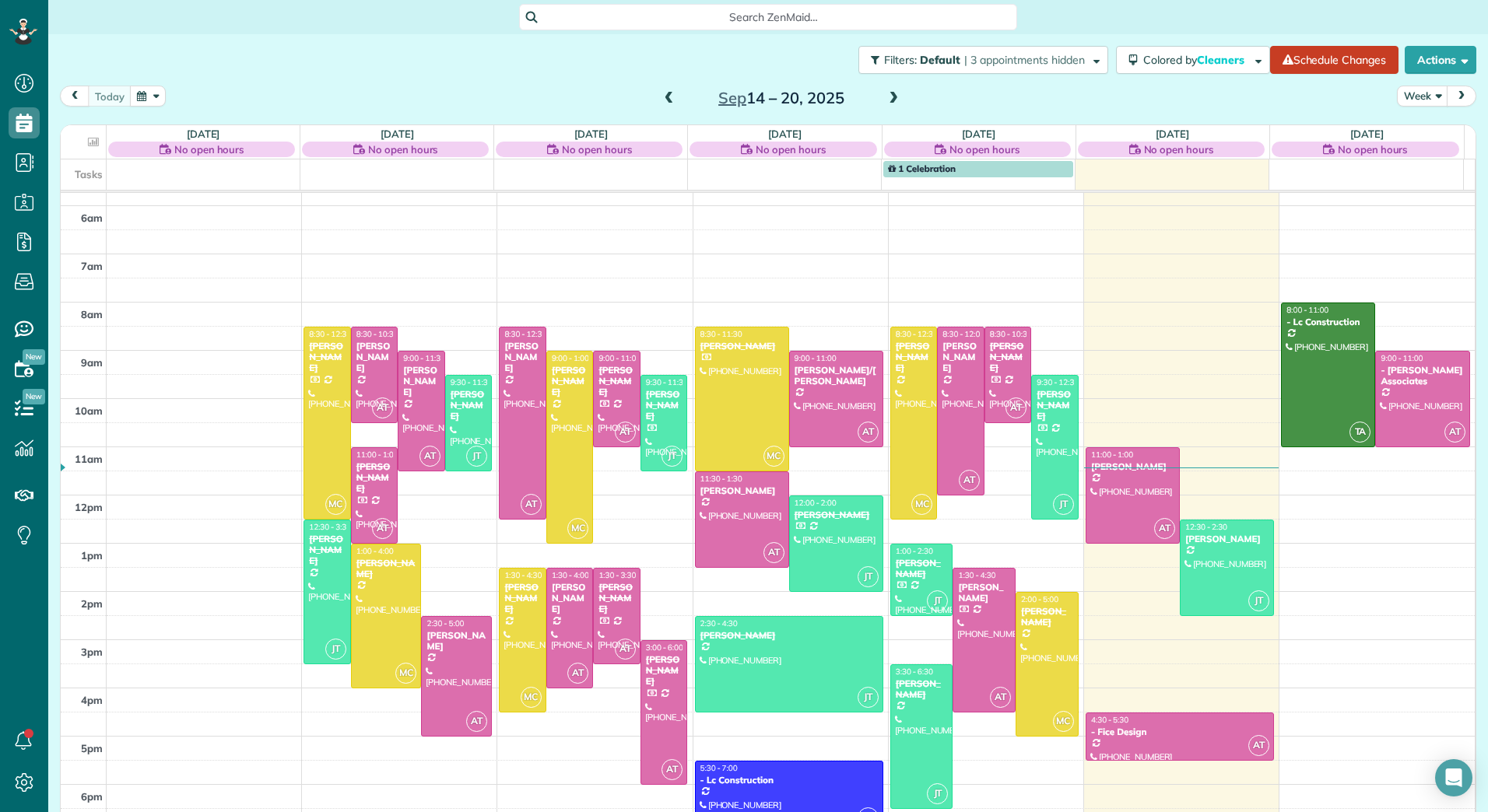
click at [885, 98] on span at bounding box center [894, 99] width 17 height 14
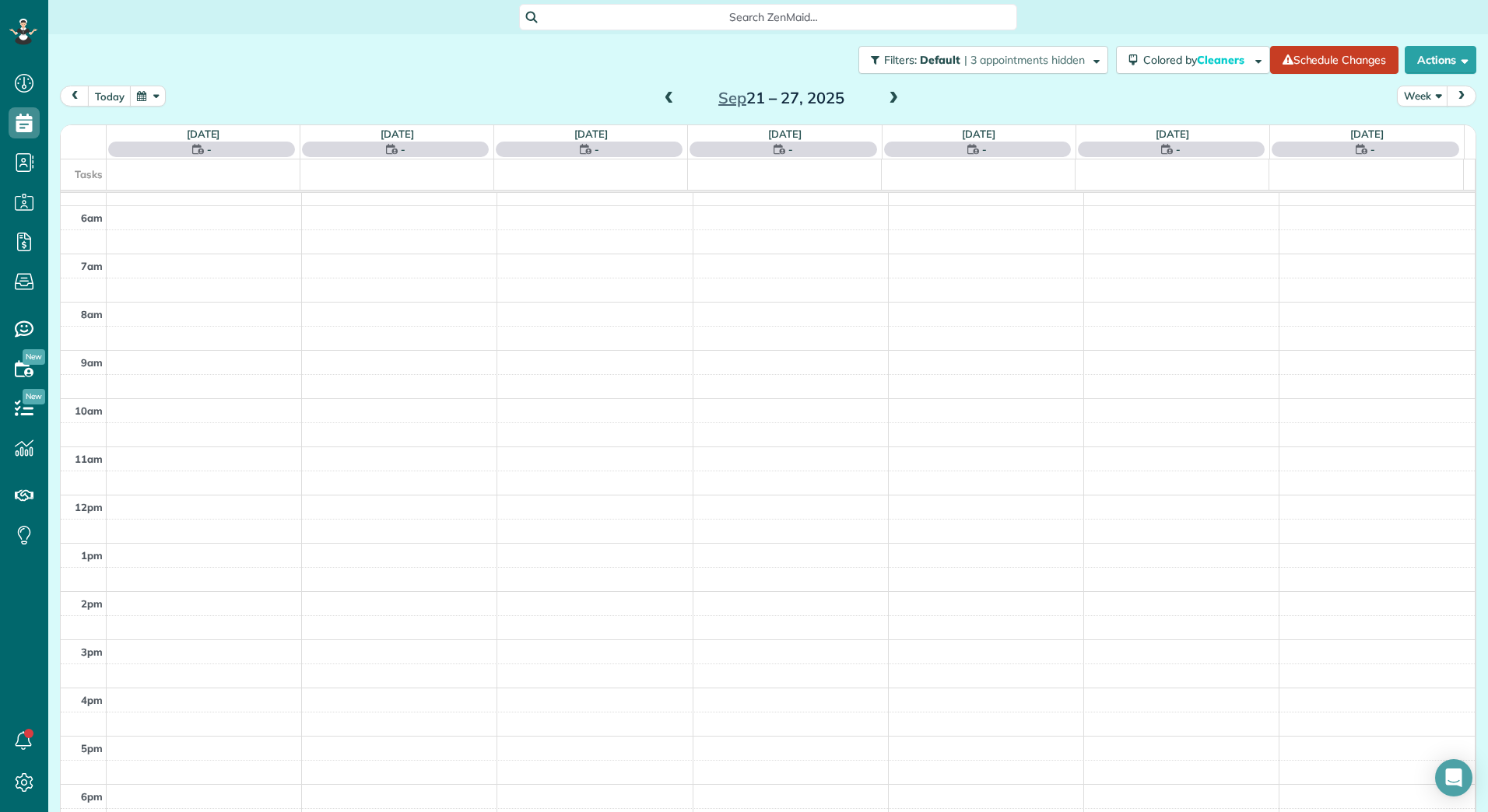
click at [885, 98] on span at bounding box center [894, 99] width 17 height 14
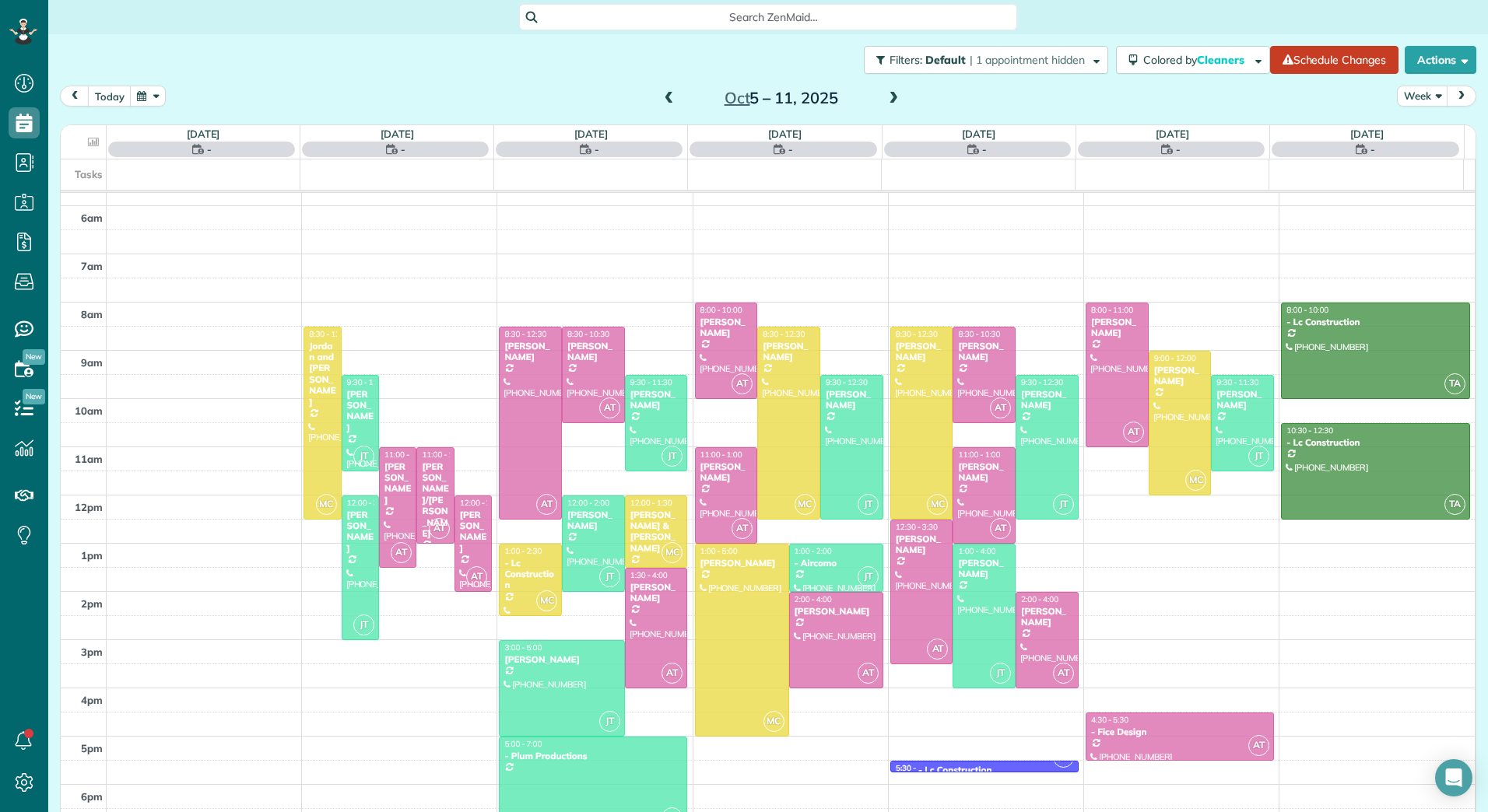
click at [885, 98] on span at bounding box center [894, 99] width 17 height 14
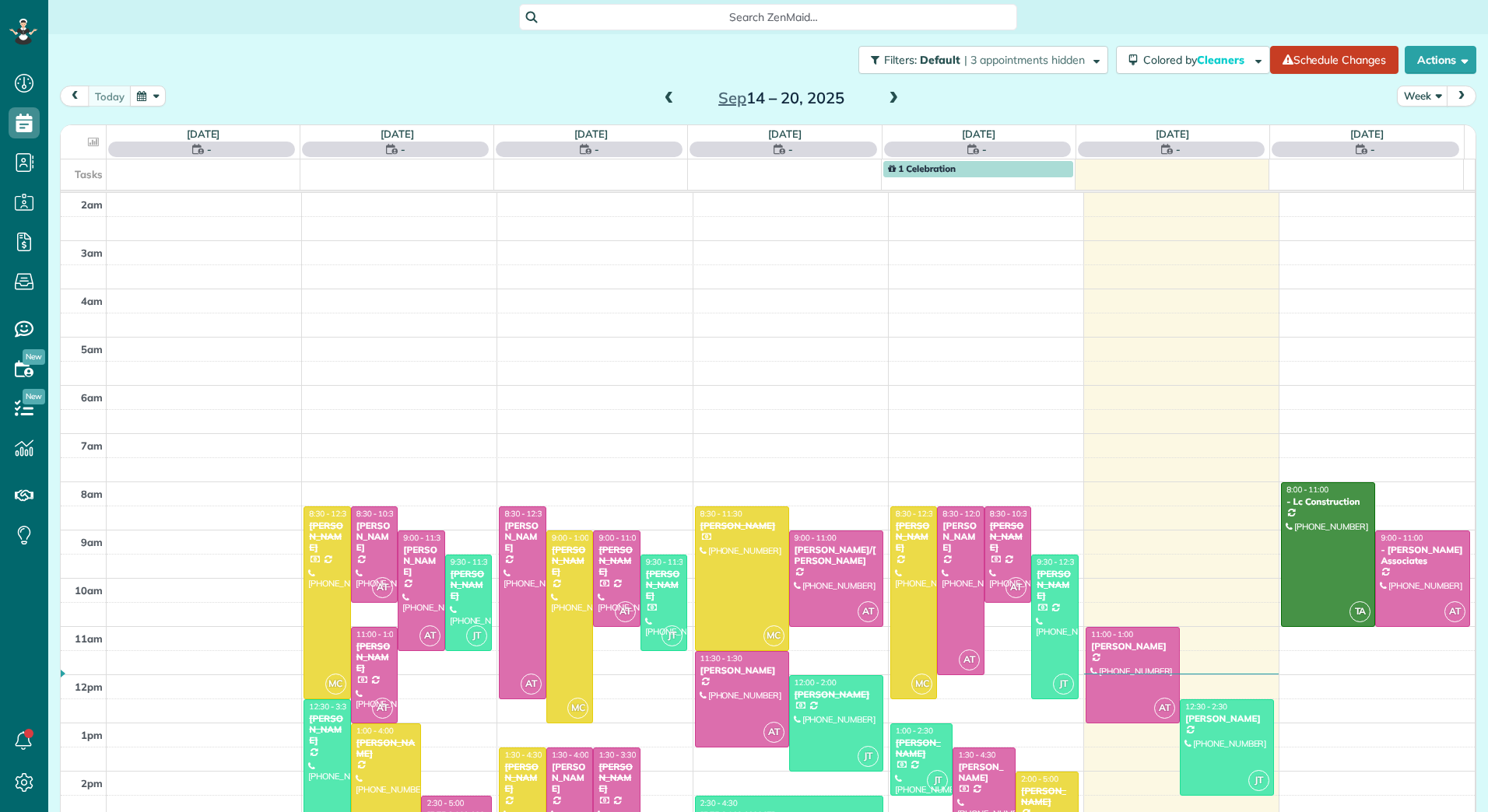
scroll to position [180, 0]
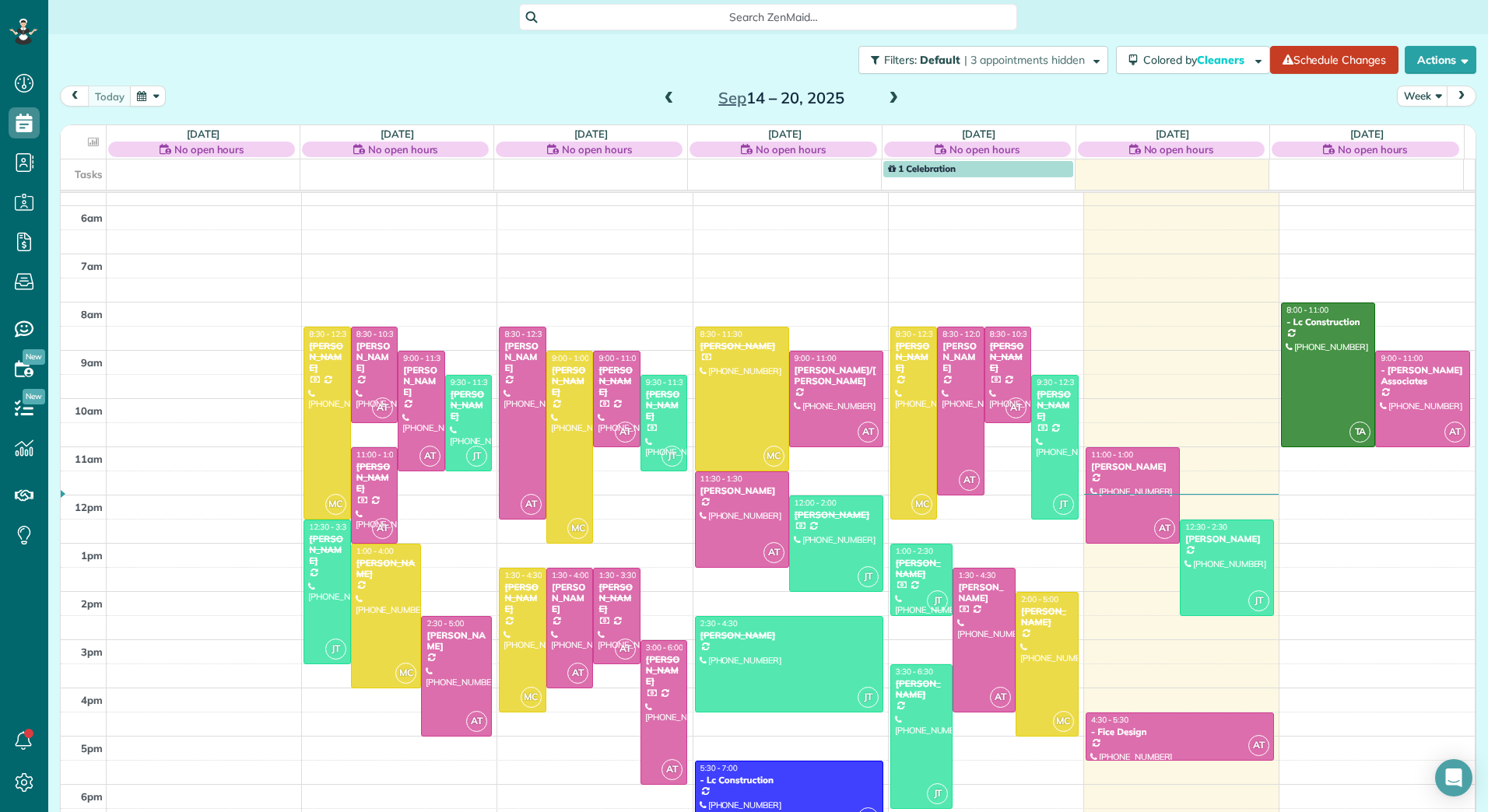
click at [885, 99] on span at bounding box center [894, 99] width 17 height 14
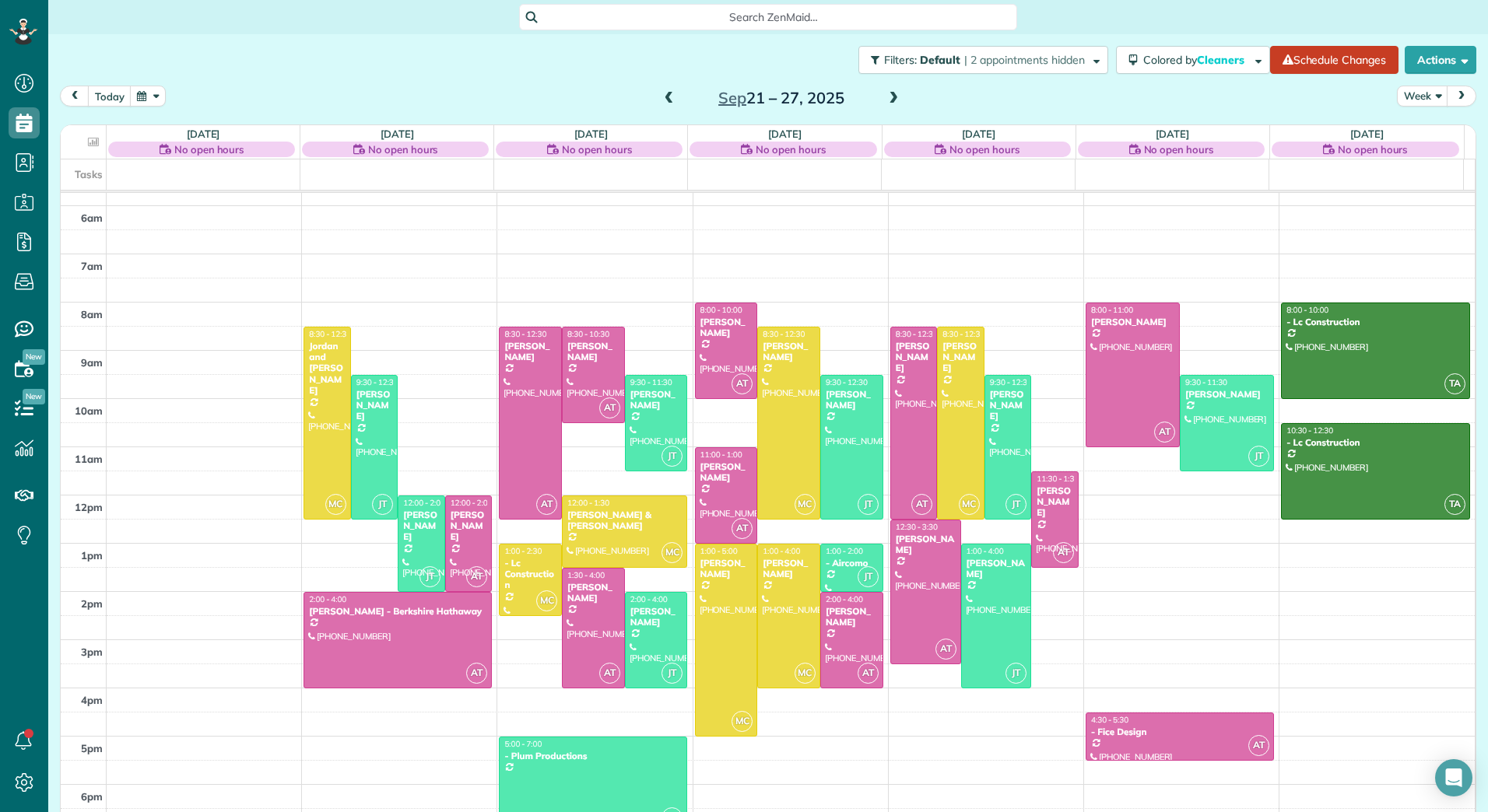
click at [885, 99] on span at bounding box center [894, 99] width 17 height 14
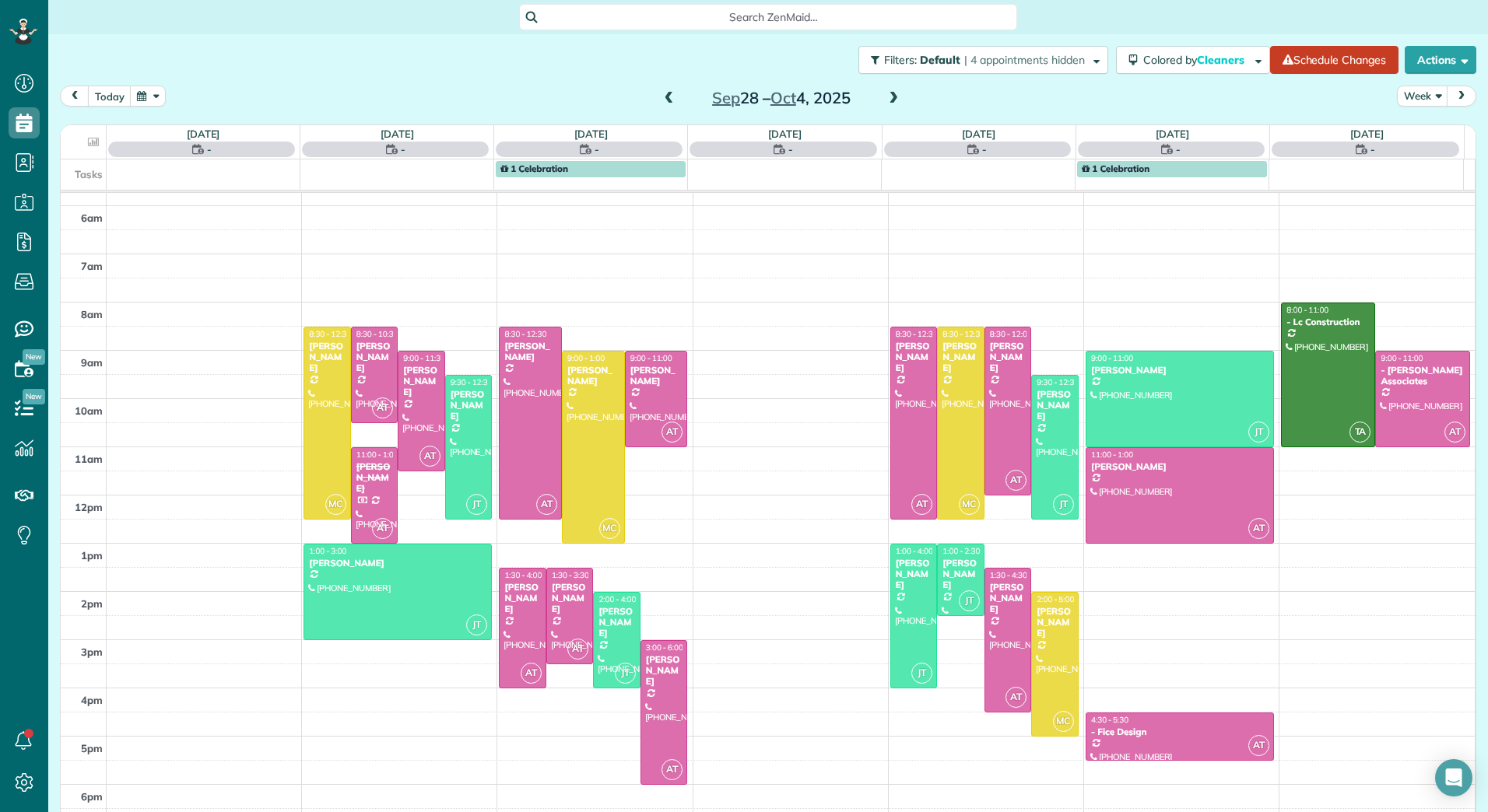
click at [885, 99] on span at bounding box center [894, 99] width 17 height 14
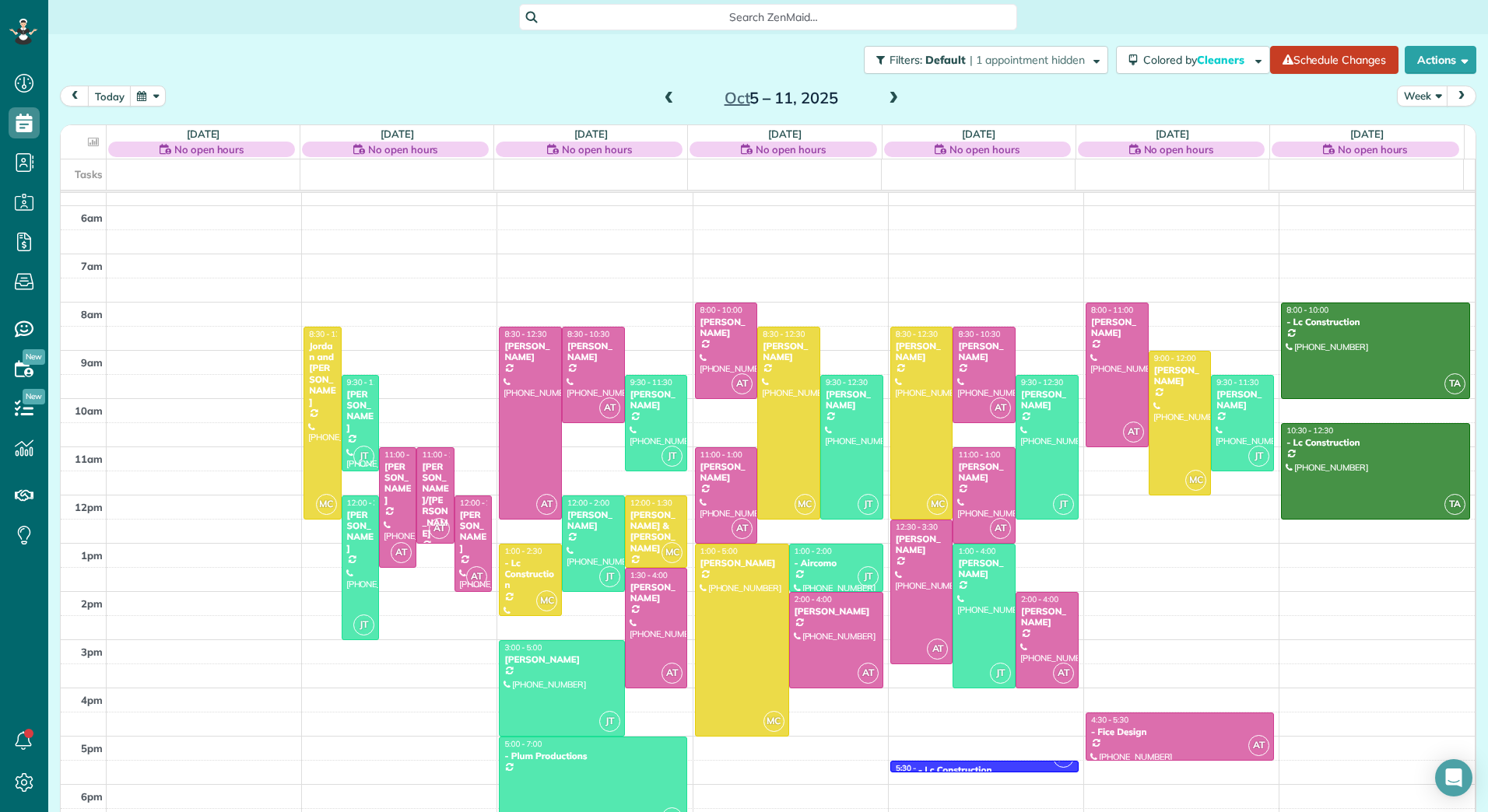
click at [885, 99] on span at bounding box center [894, 99] width 17 height 14
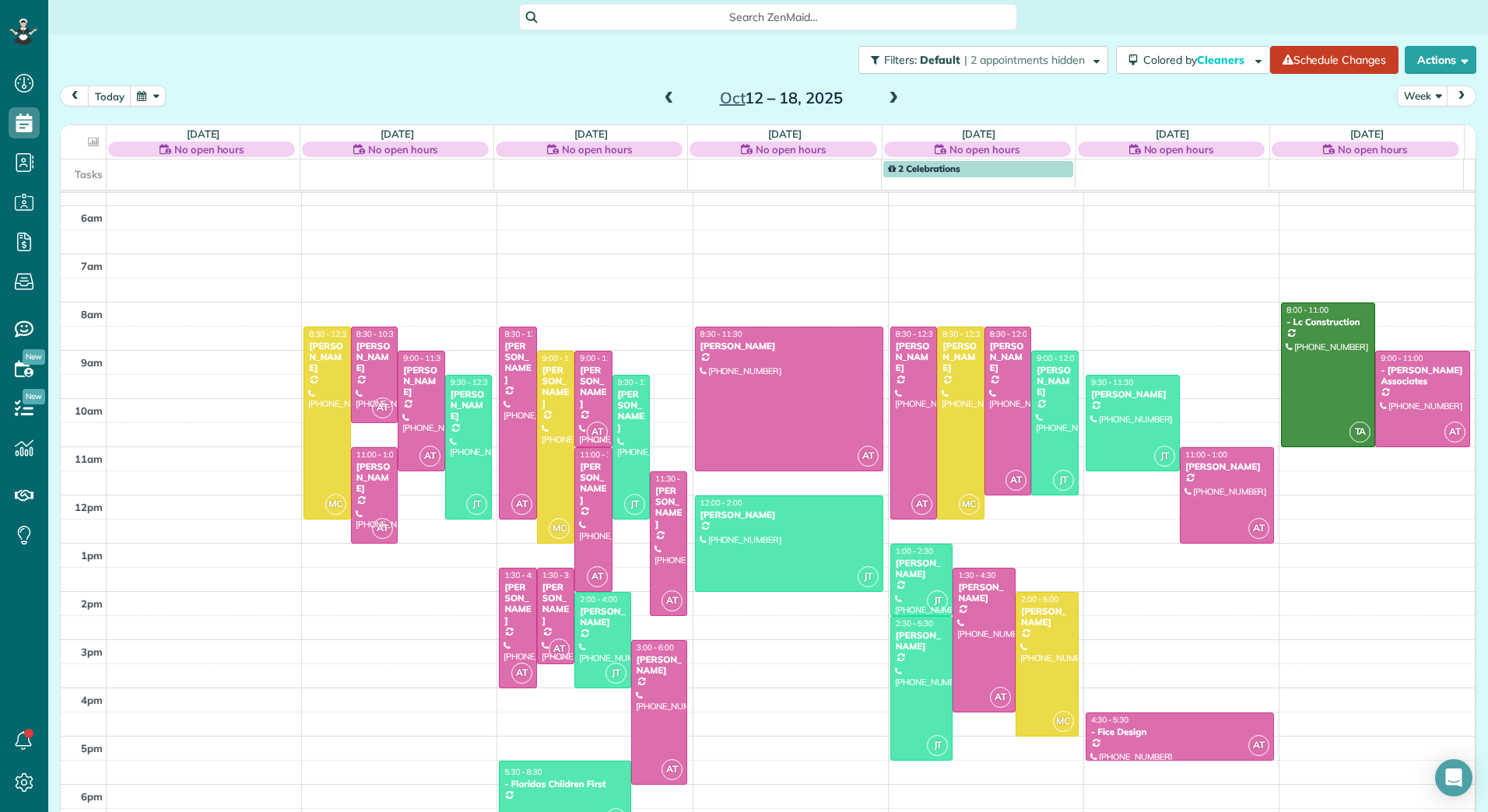
click at [1137, 502] on div "2am 3am 4am 5am 6am 7am 8am 9am 10am 11am 12pm 1pm 2pm 3pm 4pm 5pm 6pm MC 8:30 …" at bounding box center [767, 422] width 1414 height 819
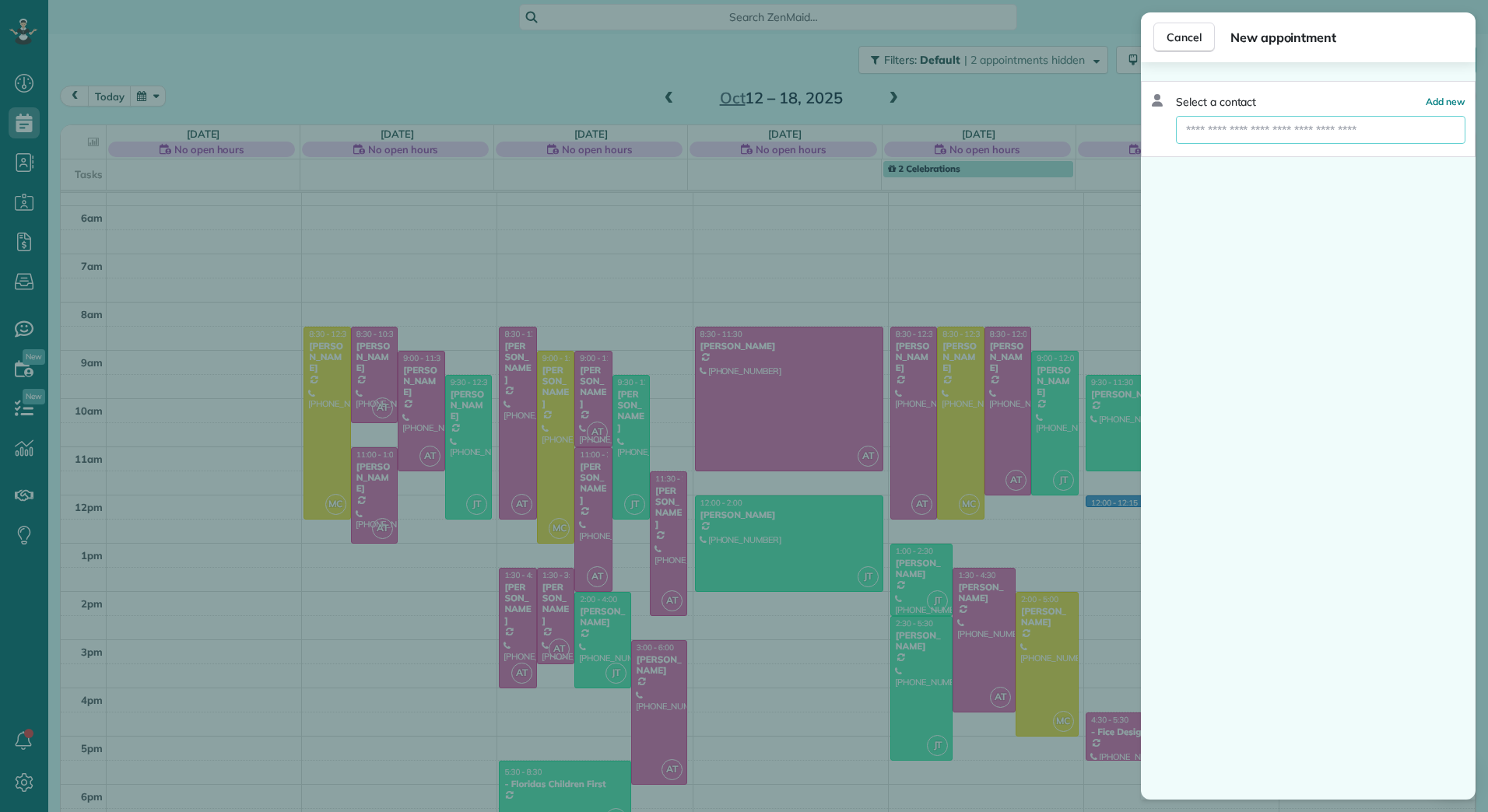
click at [1303, 140] on input "text" at bounding box center [1320, 130] width 290 height 28
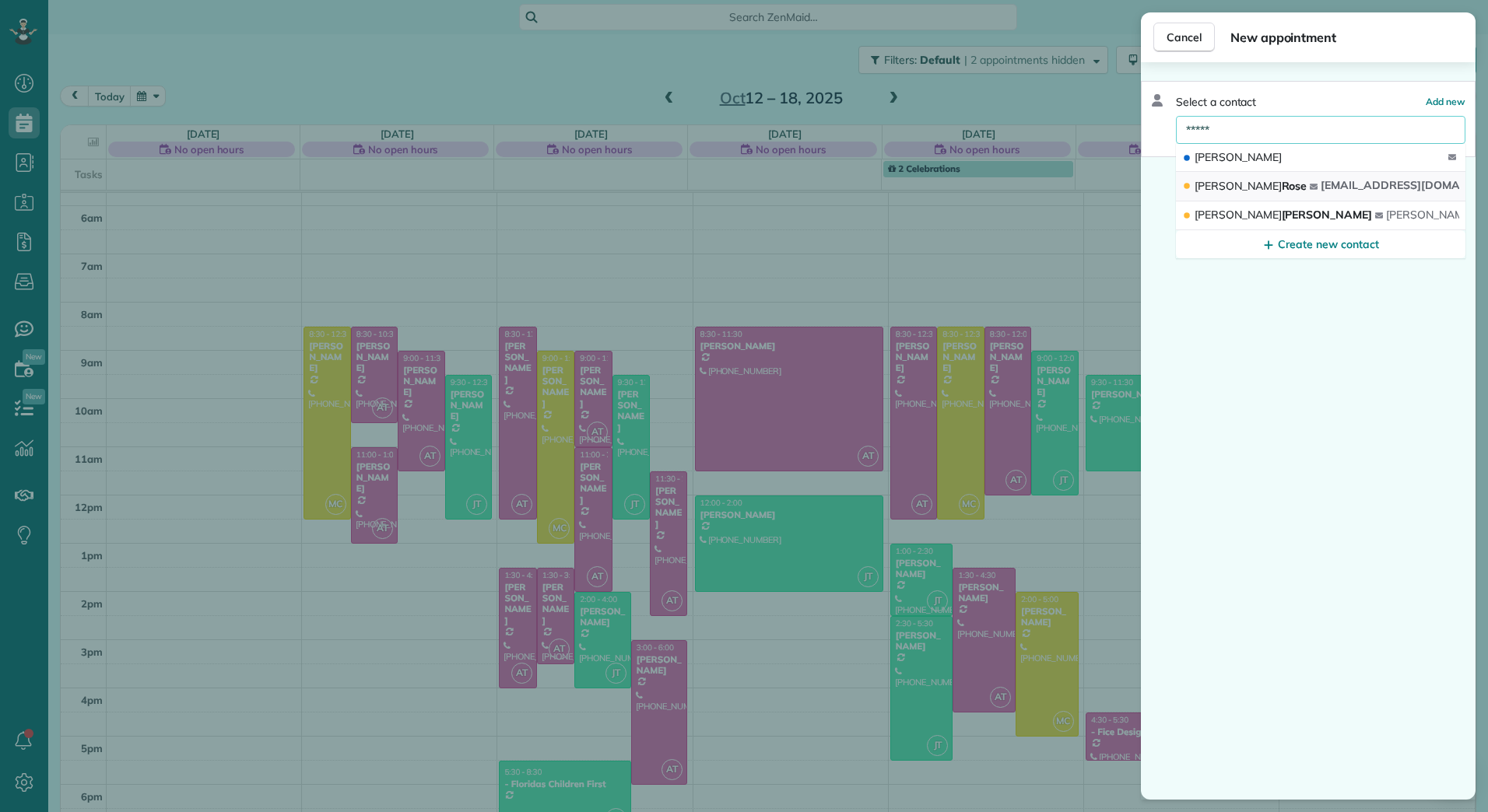
type input "*****"
click at [1274, 187] on button "Mindy Rose tomedit@gmail.com" at bounding box center [1320, 187] width 290 height 29
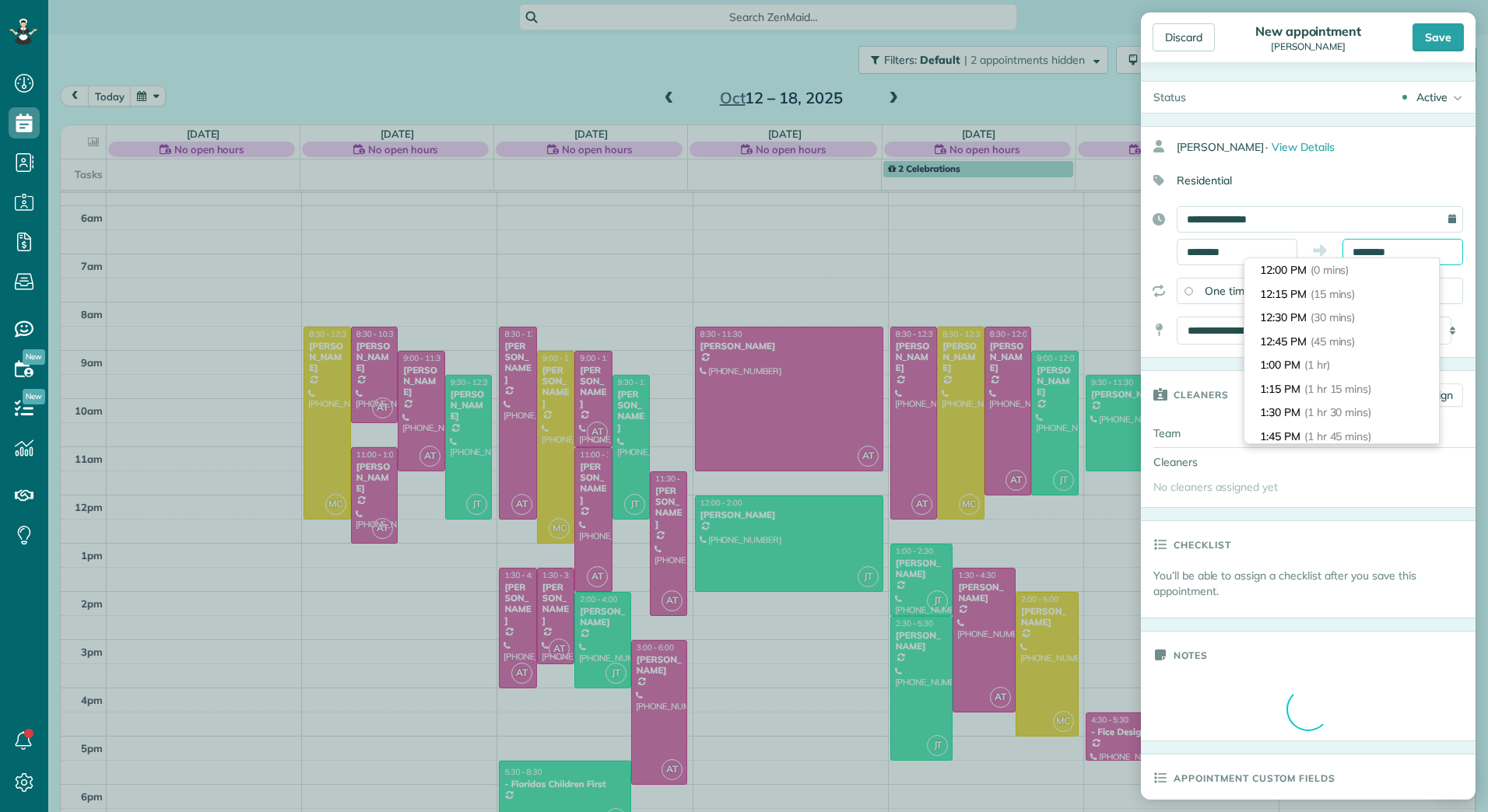
click at [1389, 258] on body "Dashboard Scheduling Calendar View List View Dispatch View - Weekly scheduling …" at bounding box center [744, 406] width 1488 height 812
type input "*******"
click at [1344, 406] on span "(1 hr 30 mins)" at bounding box center [1339, 412] width 71 height 14
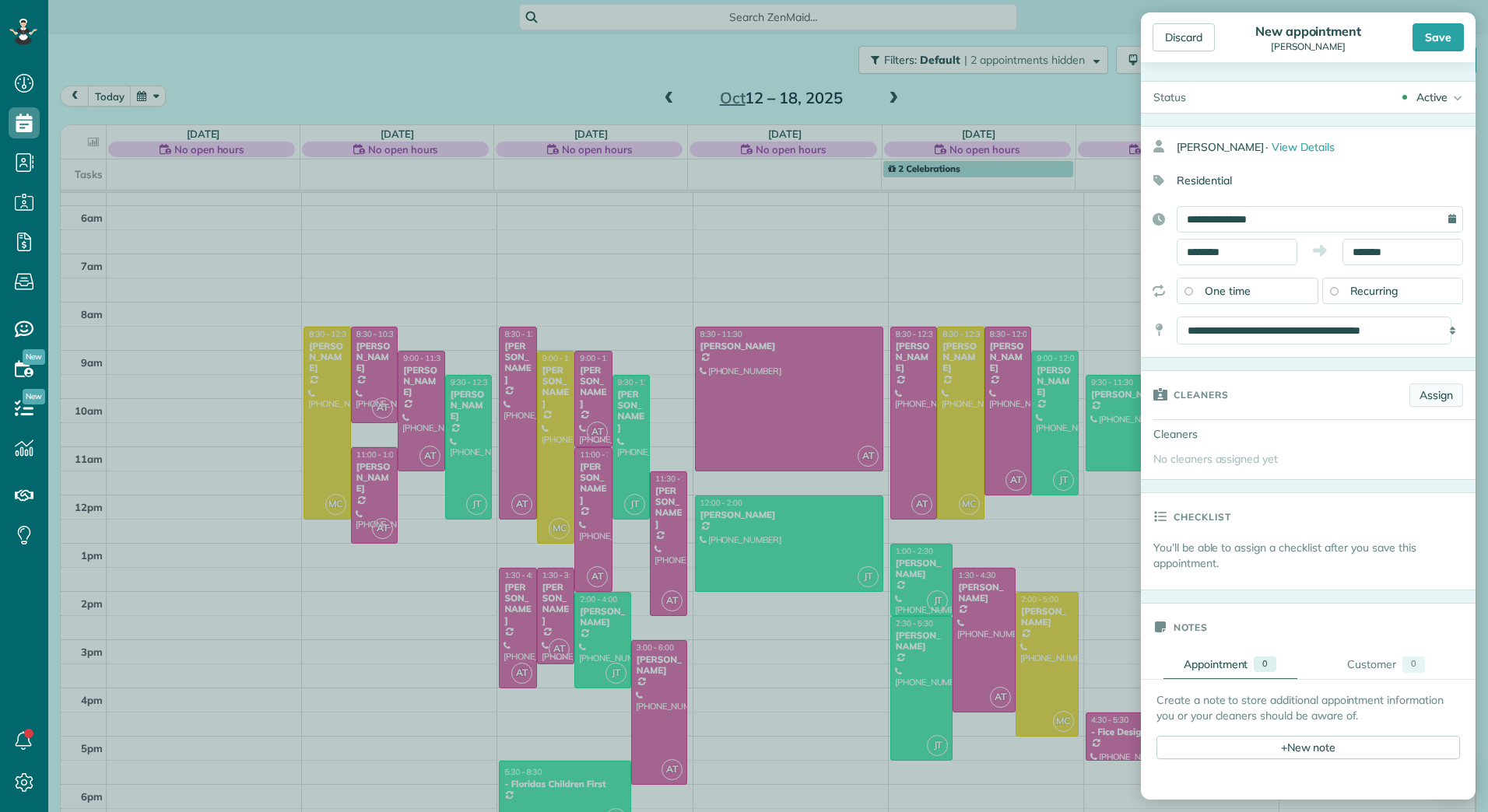
click at [1430, 398] on link "Assign" at bounding box center [1436, 394] width 54 height 23
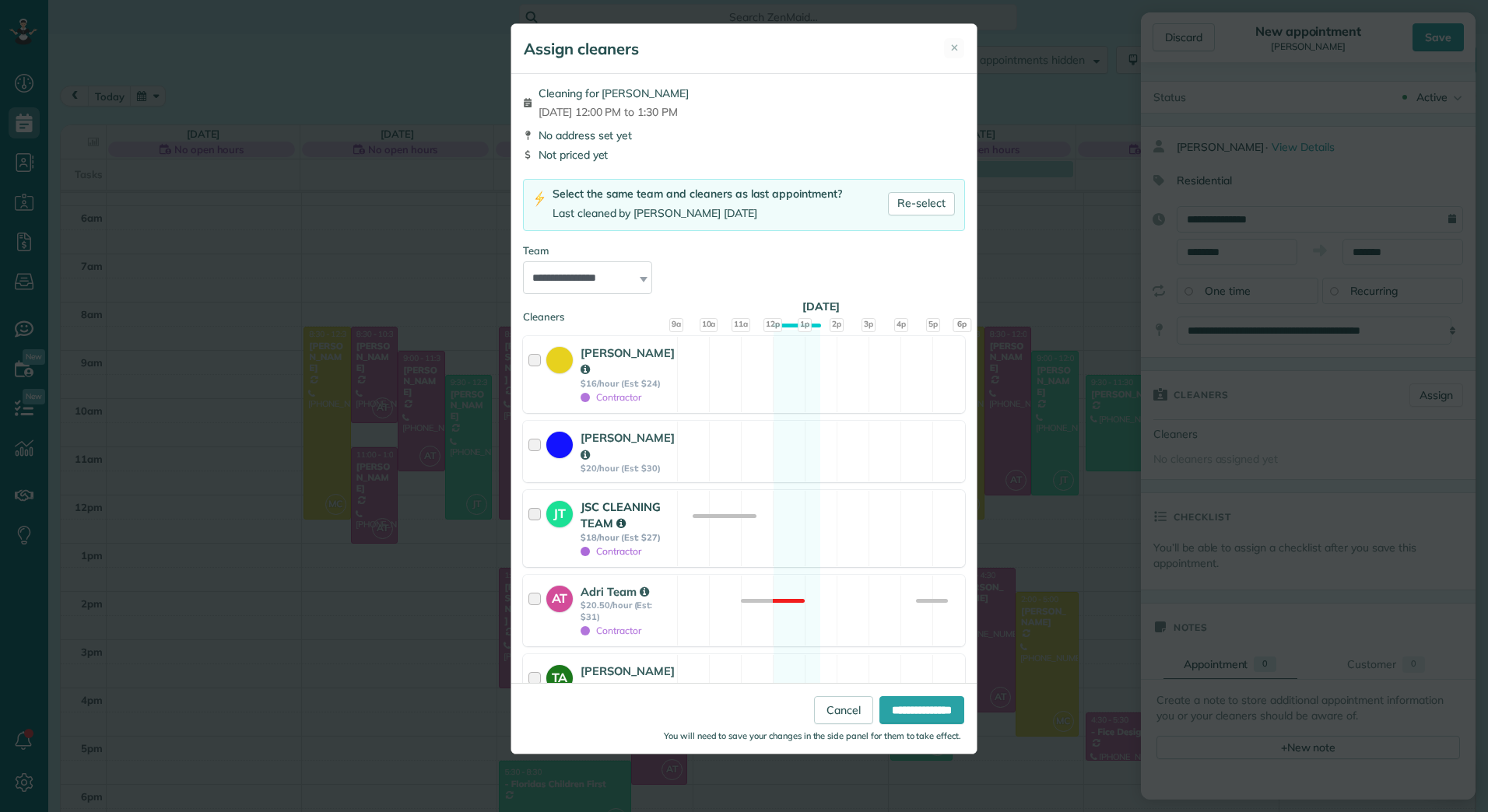
click at [597, 491] on div "JT JSC CLEANING TEAM $18/hour (Est: $27) Contractor" at bounding box center [600, 528] width 153 height 75
click at [920, 713] on input "**********" at bounding box center [921, 710] width 85 height 28
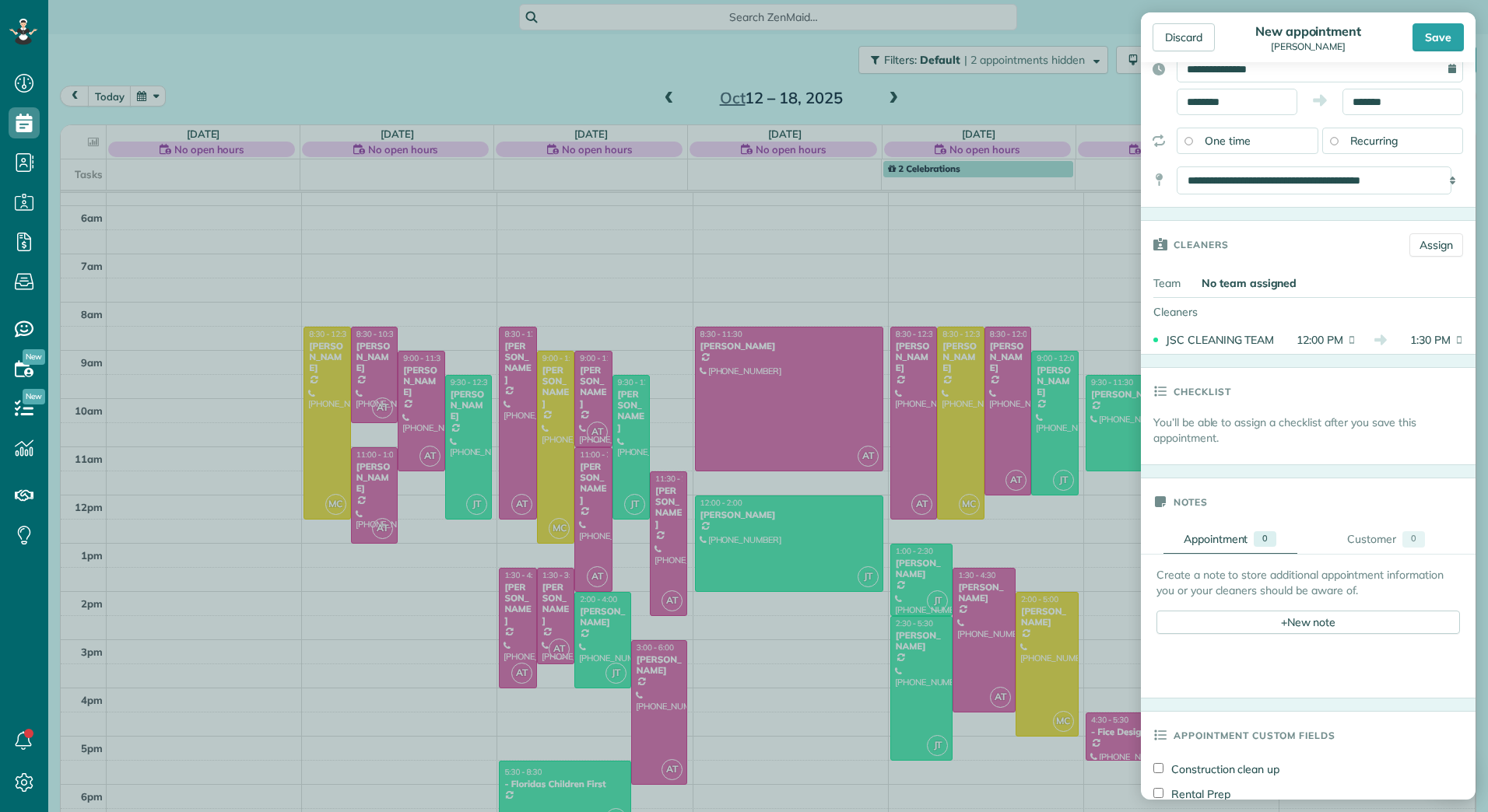
scroll to position [311, 0]
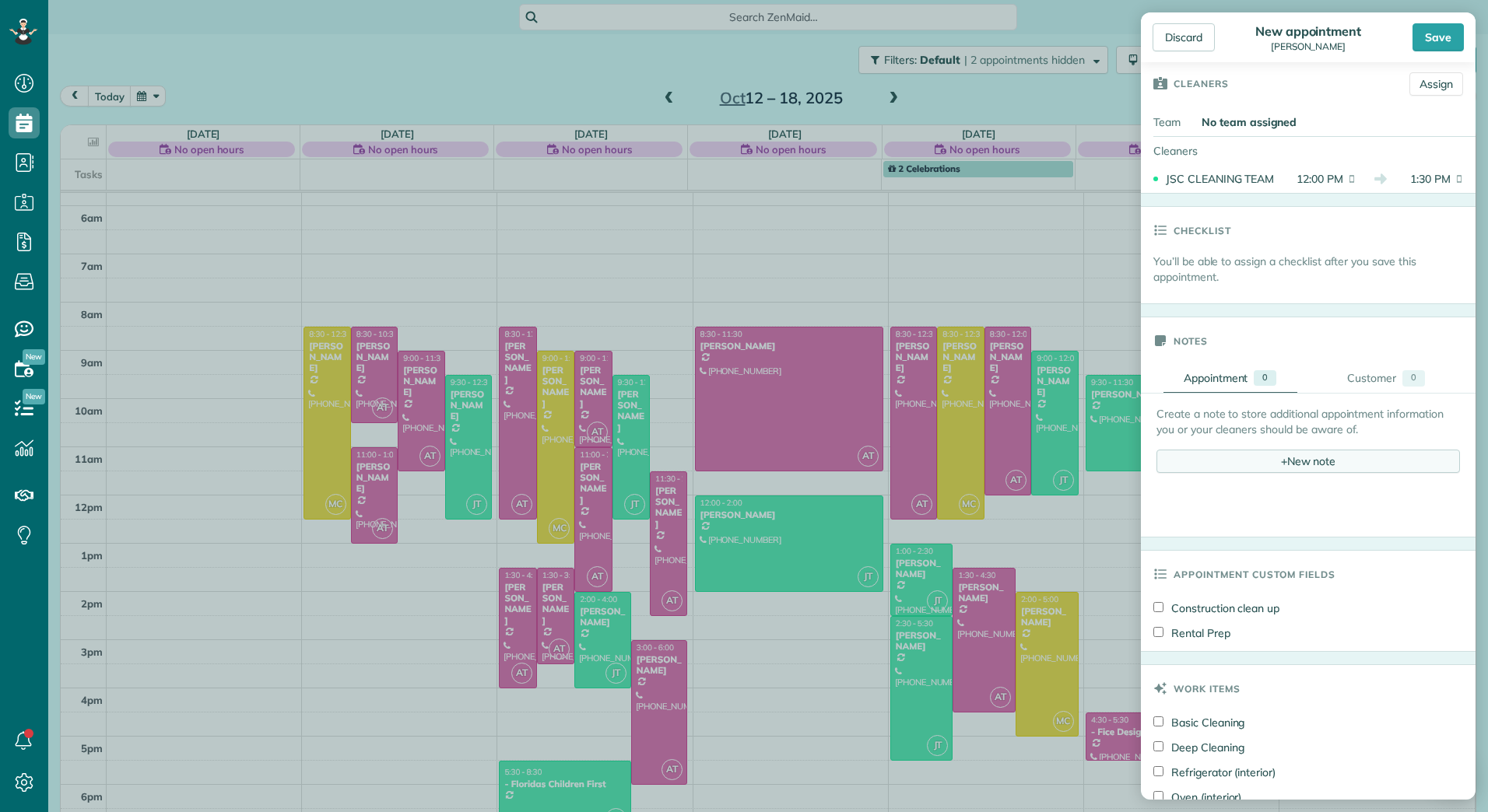
click at [1285, 457] on div "+ New note" at bounding box center [1307, 461] width 304 height 23
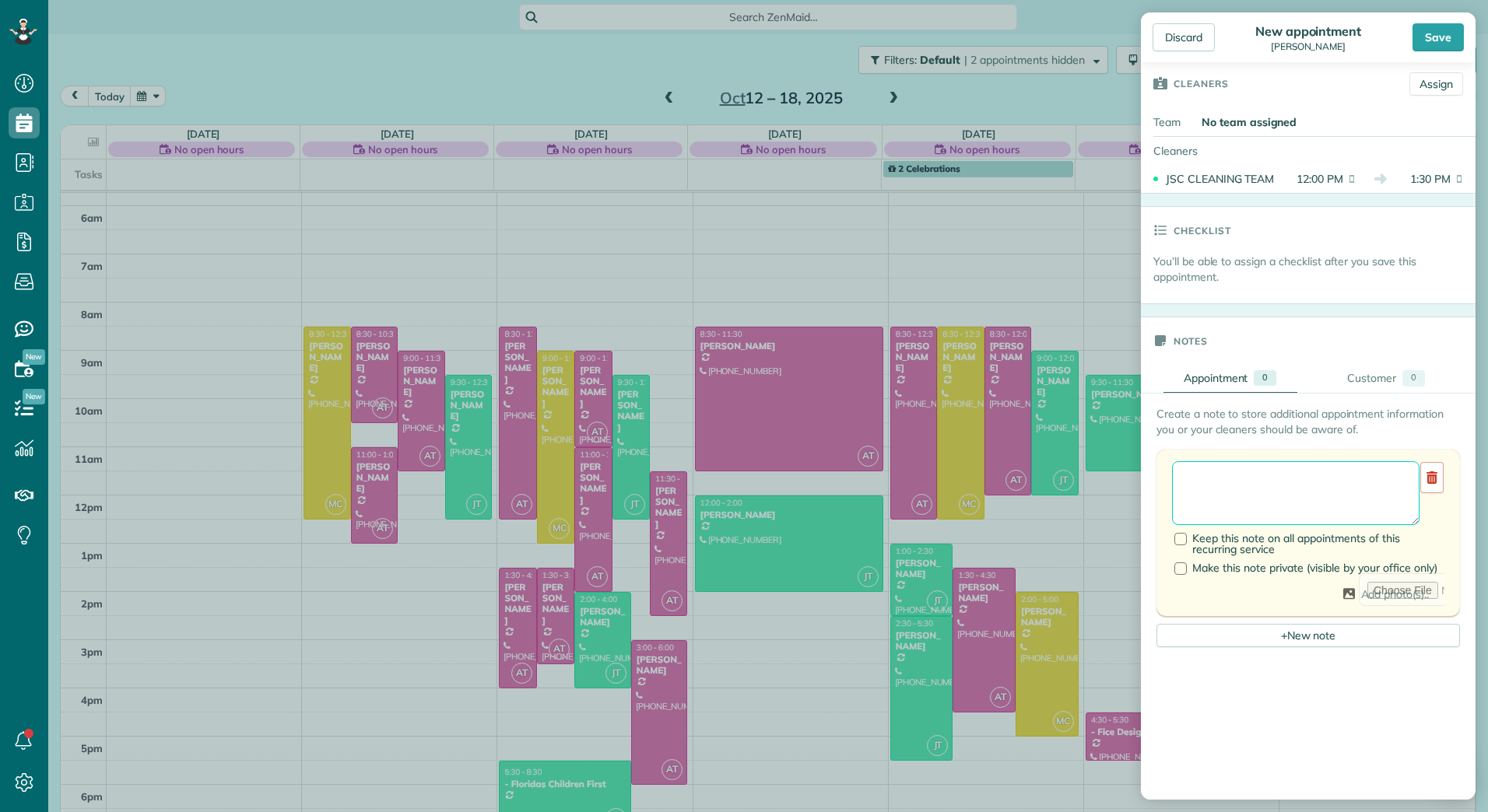
click at [1243, 479] on textarea at bounding box center [1295, 493] width 247 height 64
type textarea "**********"
click at [1442, 43] on div "Save" at bounding box center [1437, 37] width 51 height 28
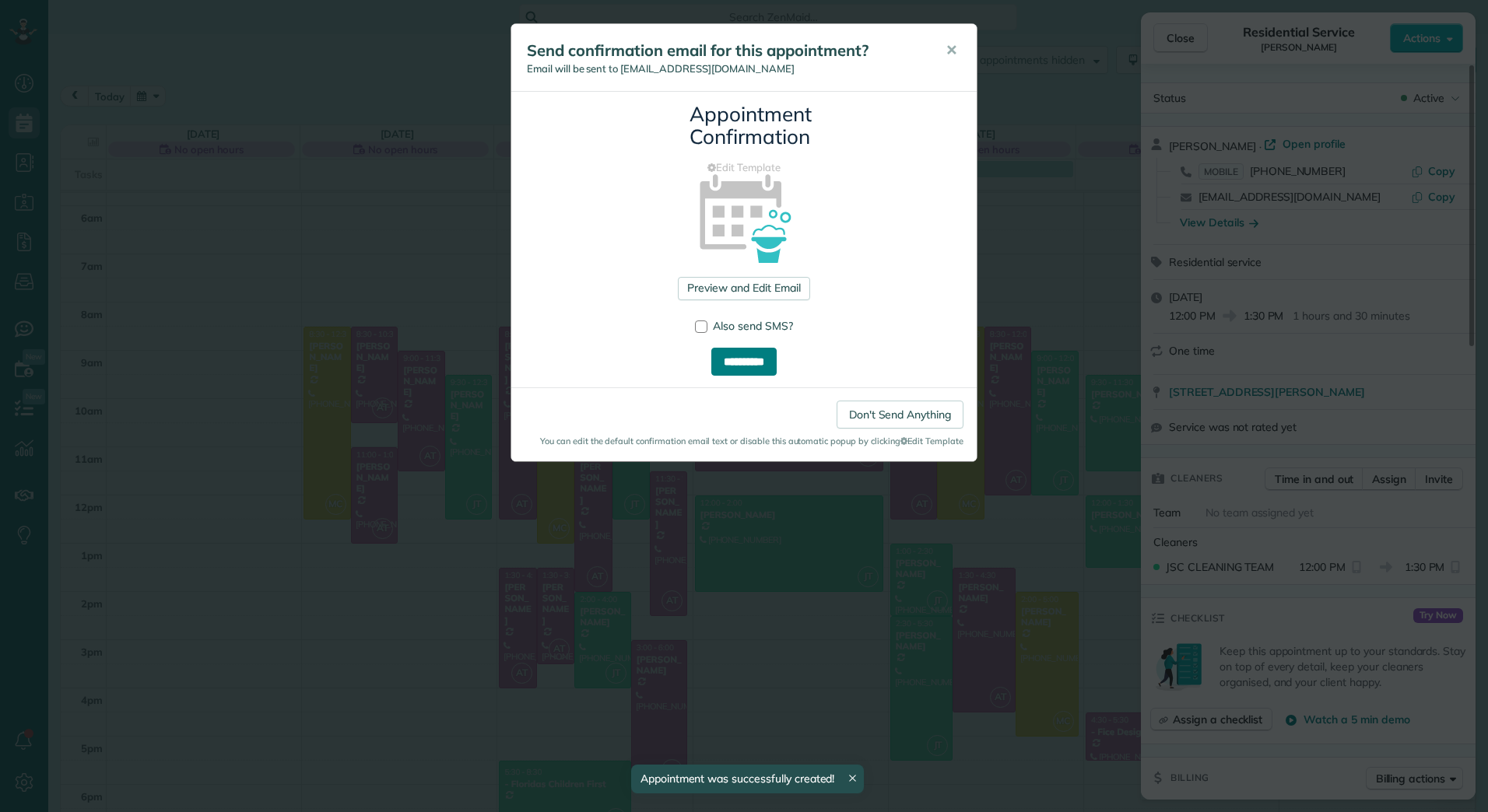
click at [748, 352] on input "**********" at bounding box center [744, 361] width 66 height 28
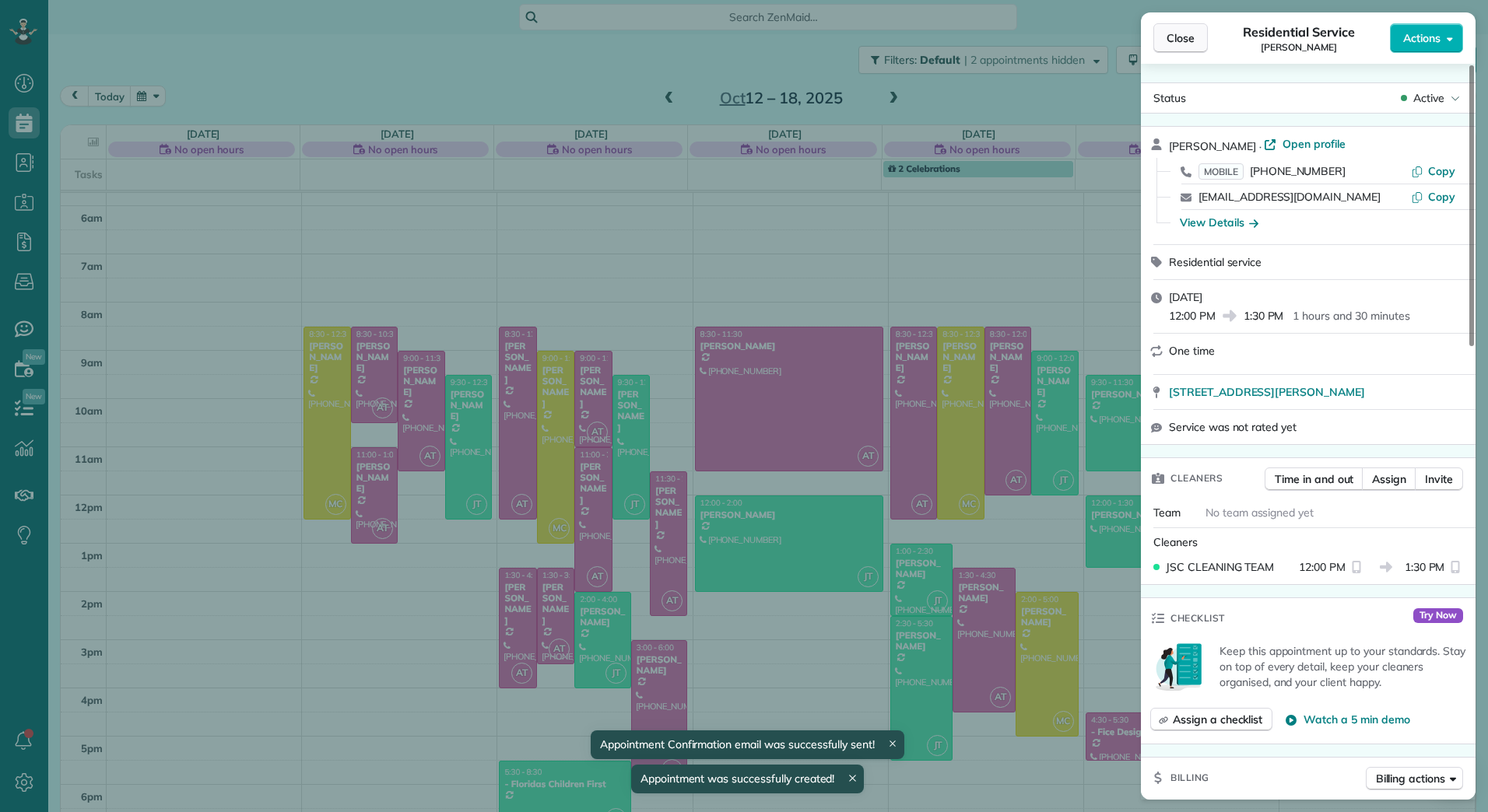
click at [1172, 41] on span "Close" at bounding box center [1180, 38] width 28 height 16
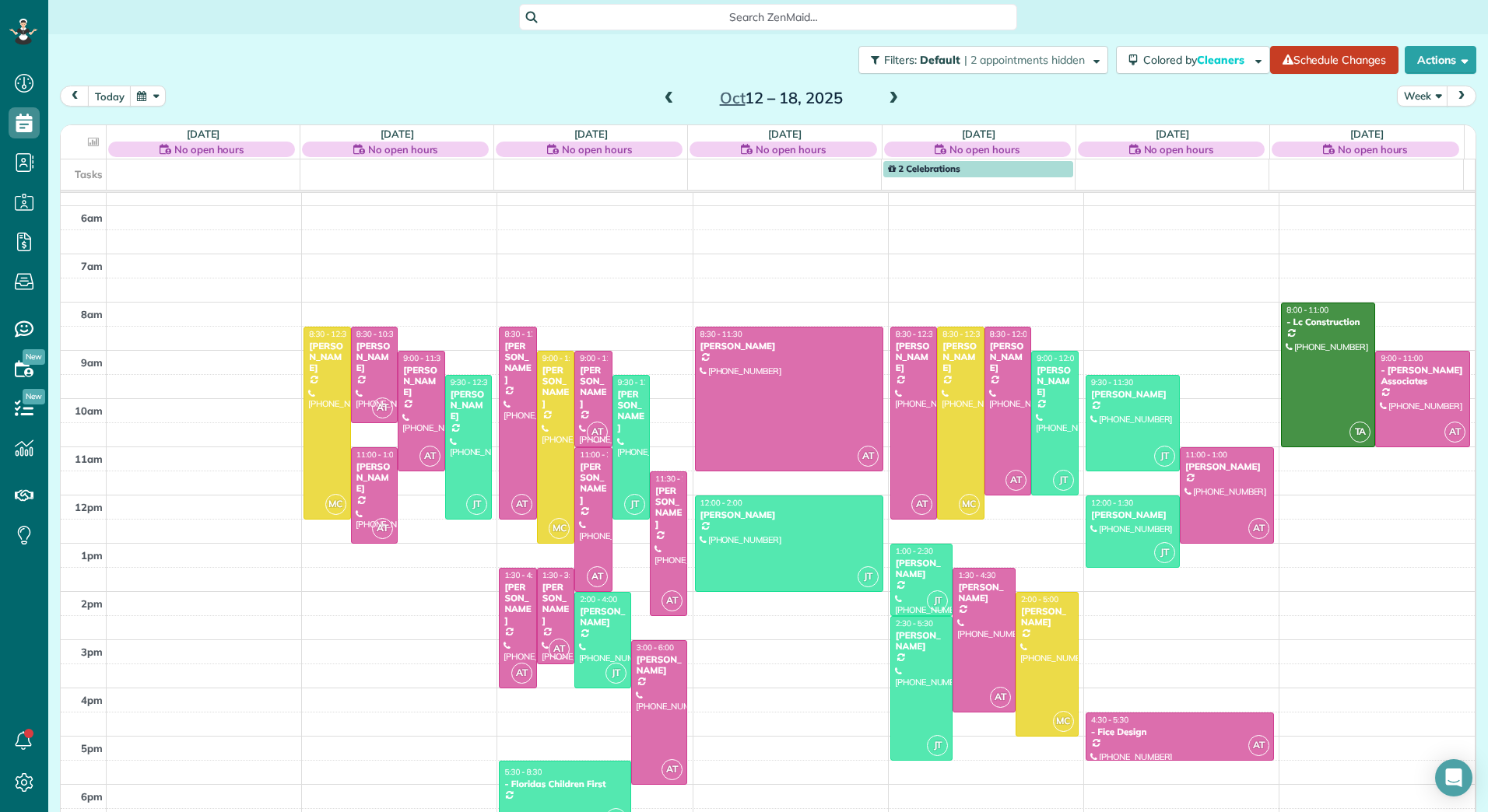
click at [669, 100] on span at bounding box center [670, 99] width 17 height 14
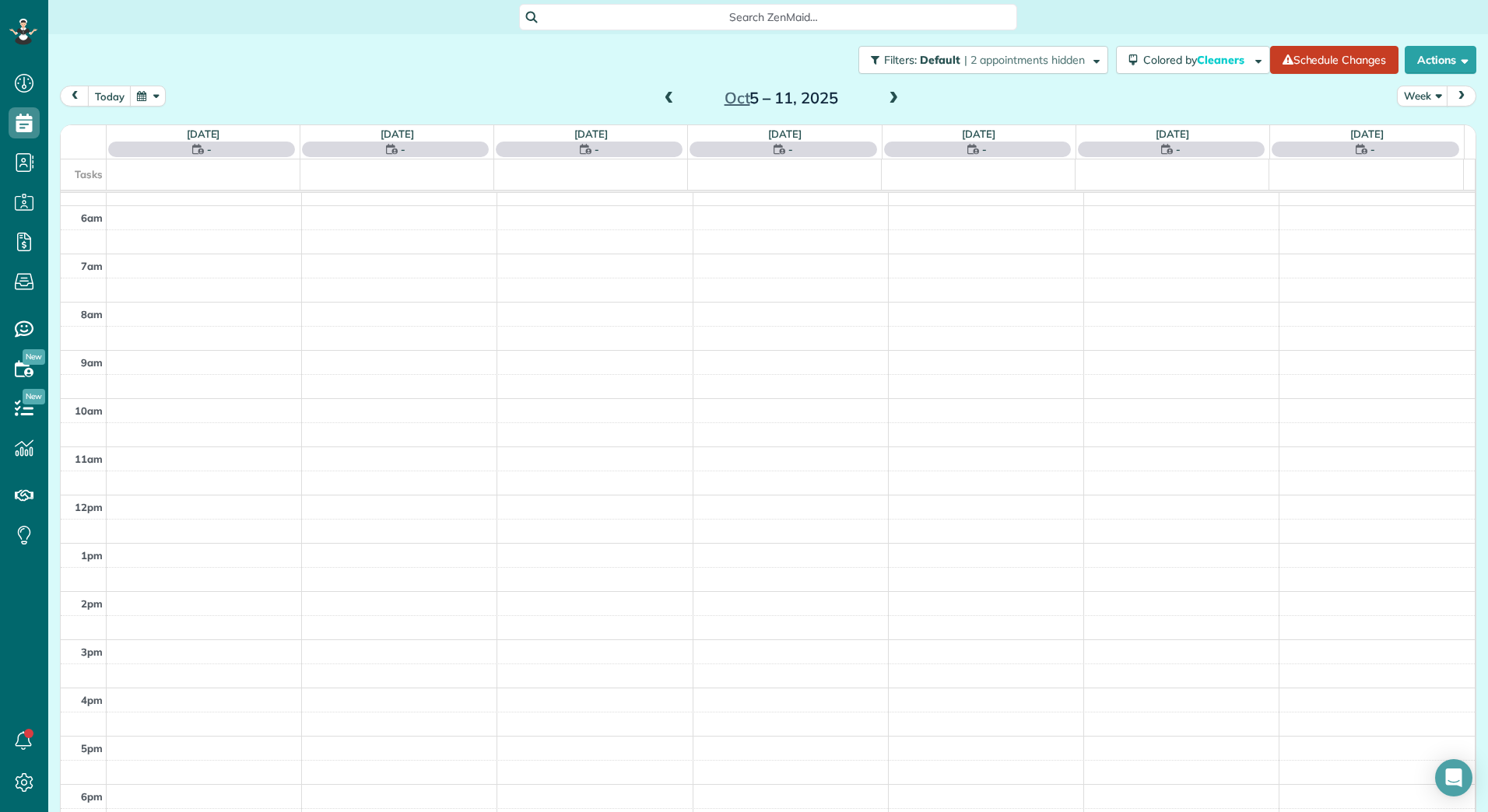
click at [669, 100] on span at bounding box center [670, 99] width 17 height 14
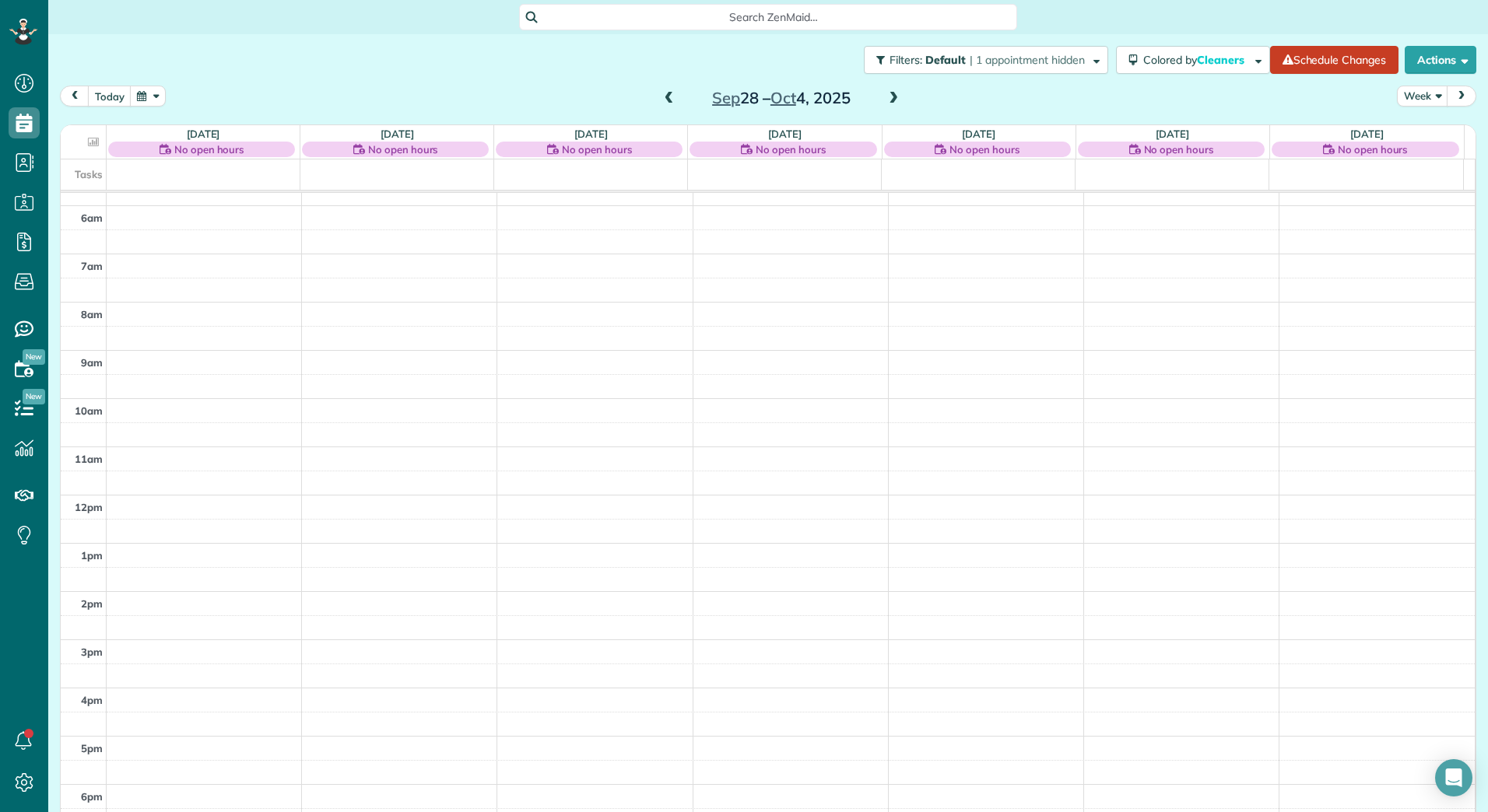
click at [669, 100] on span at bounding box center [670, 99] width 17 height 14
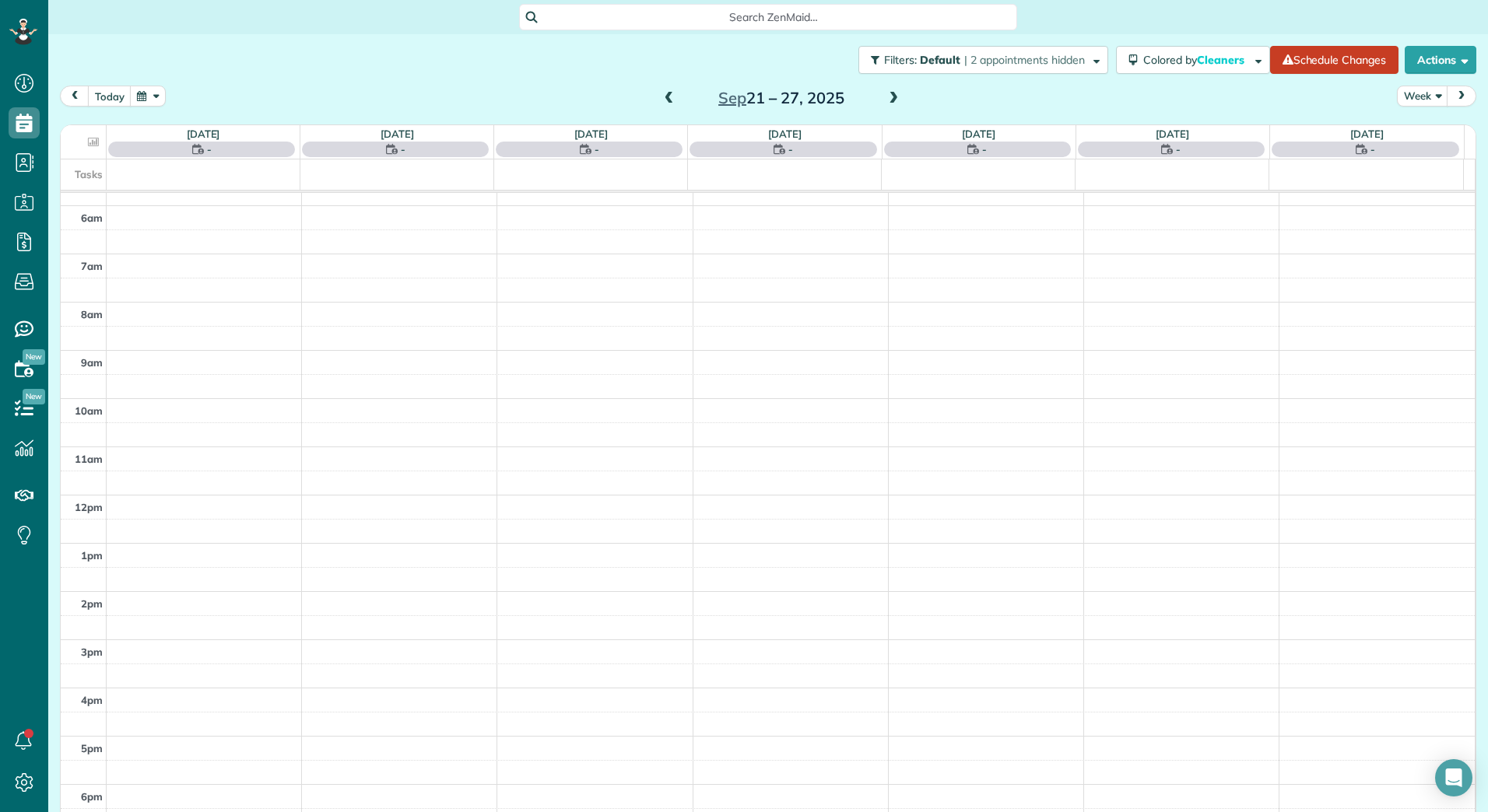
click at [669, 100] on span at bounding box center [670, 99] width 17 height 14
